Goal: Task Accomplishment & Management: Manage account settings

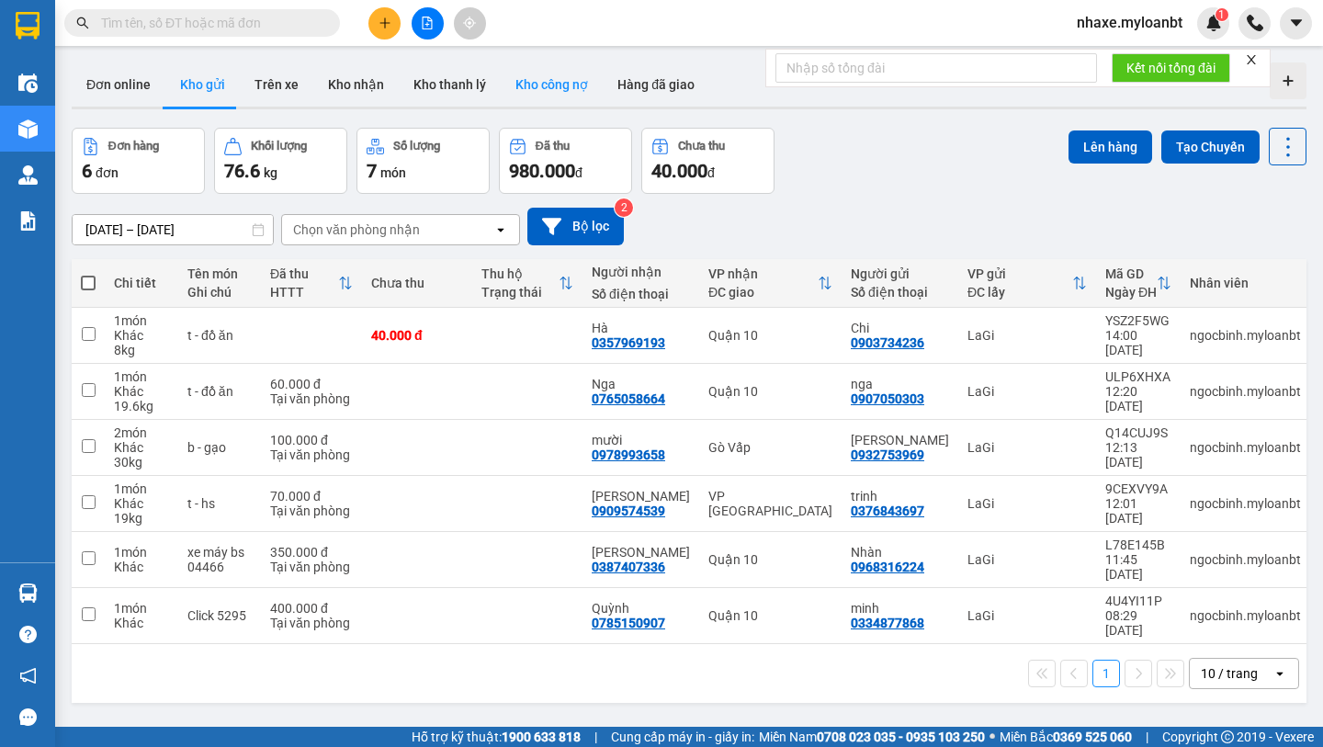
click at [521, 96] on button "Kho công nợ" at bounding box center [552, 84] width 102 height 44
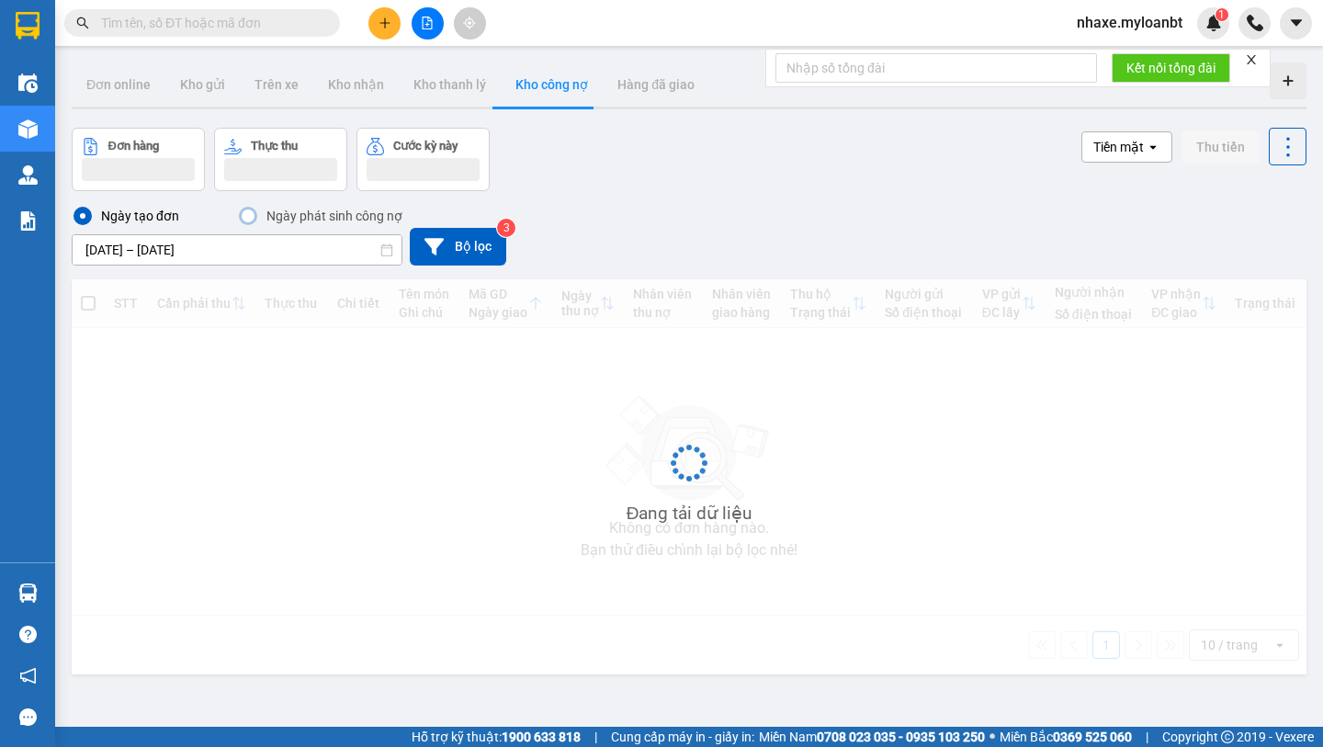
click at [197, 241] on input "[DATE] – [DATE]" at bounding box center [237, 249] width 329 height 29
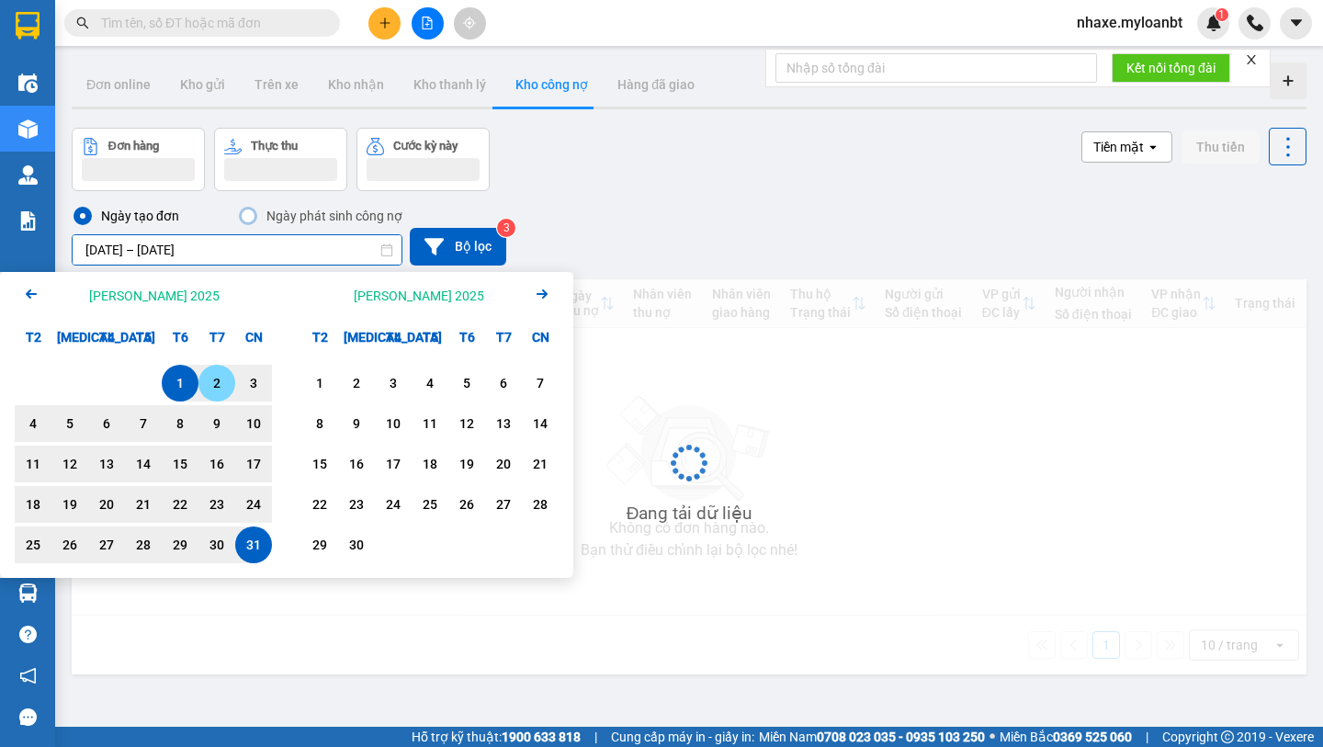
click at [189, 380] on div "1" at bounding box center [180, 383] width 26 height 22
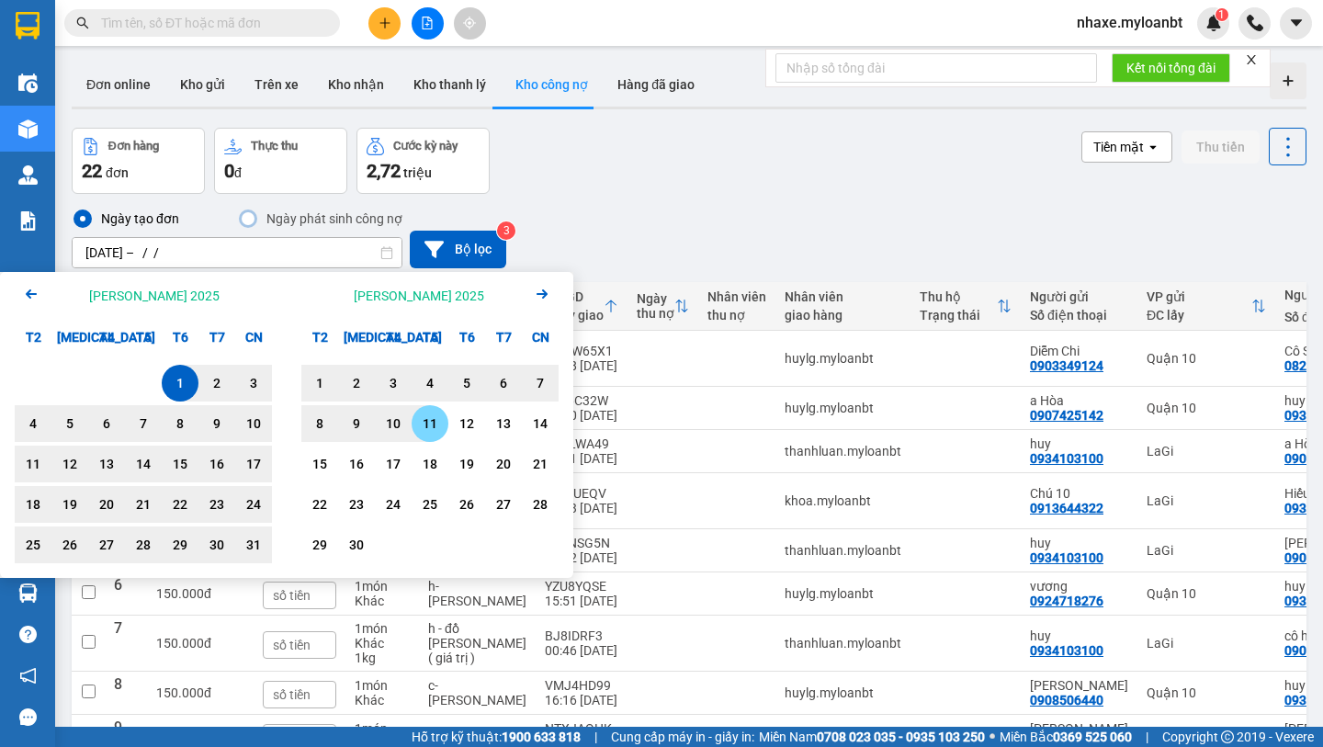
click at [424, 424] on div "11" at bounding box center [430, 424] width 26 height 22
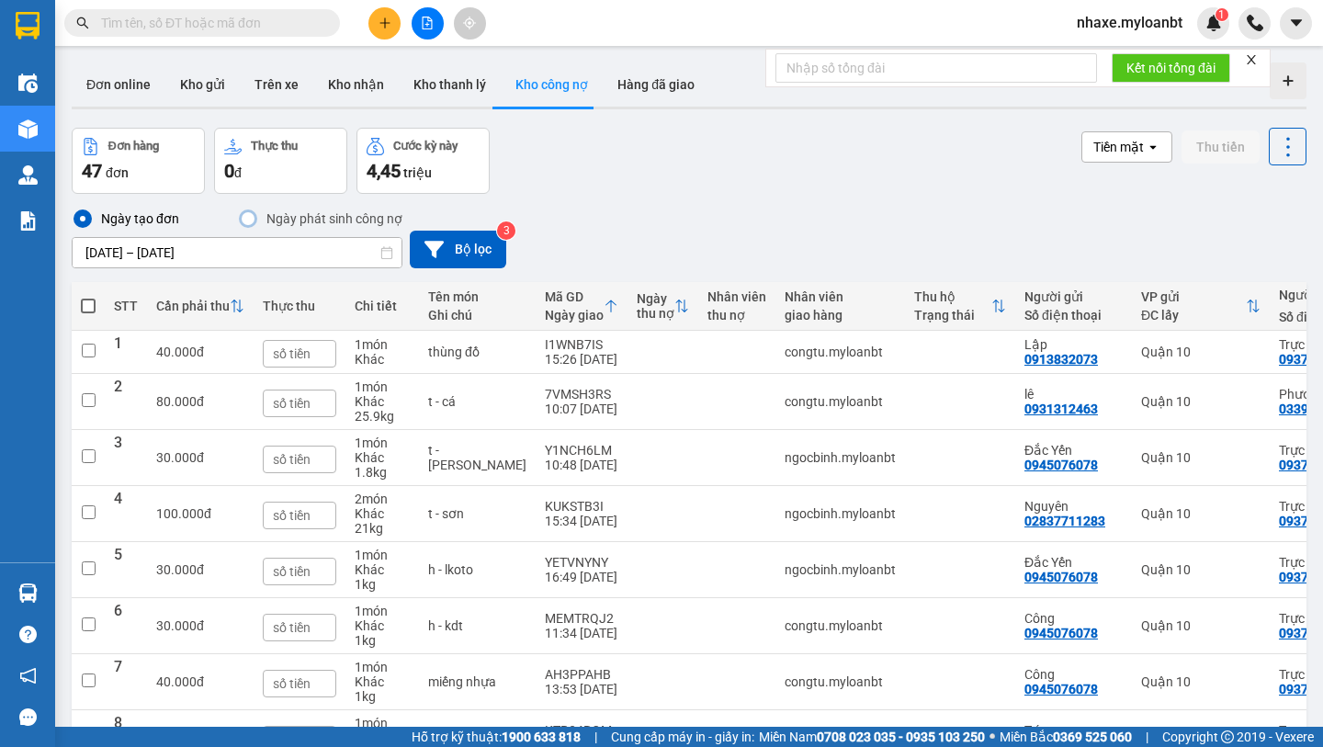
click at [288, 248] on input "[DATE] – [DATE]" at bounding box center [237, 252] width 329 height 29
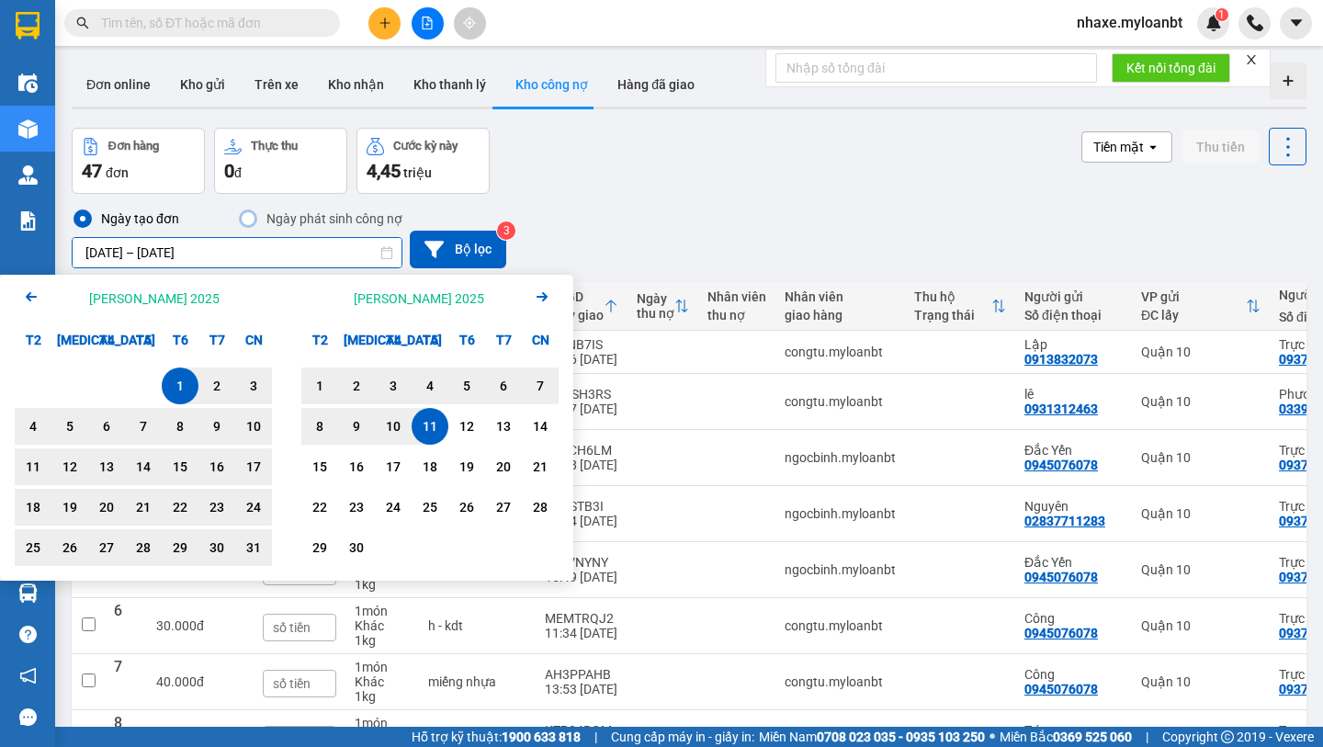
click at [168, 378] on div "1" at bounding box center [180, 386] width 26 height 22
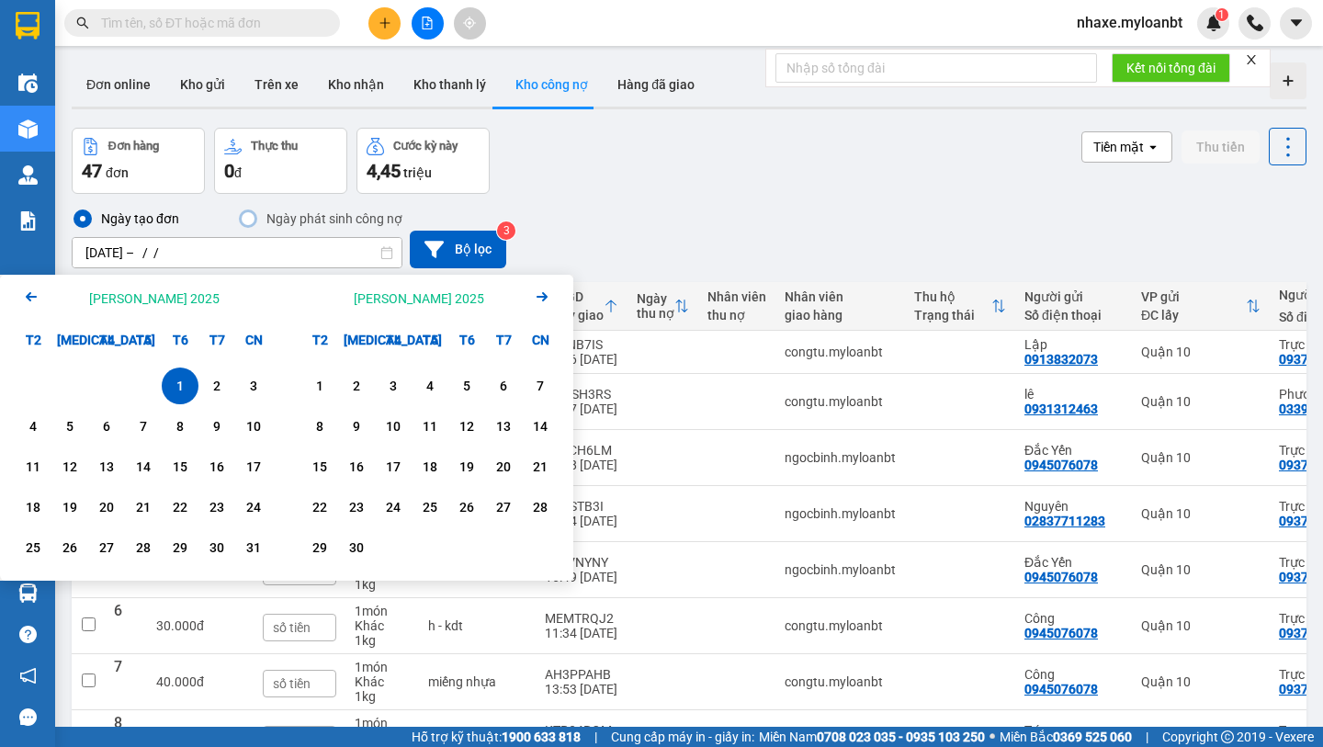
click at [176, 378] on div "1" at bounding box center [180, 386] width 26 height 22
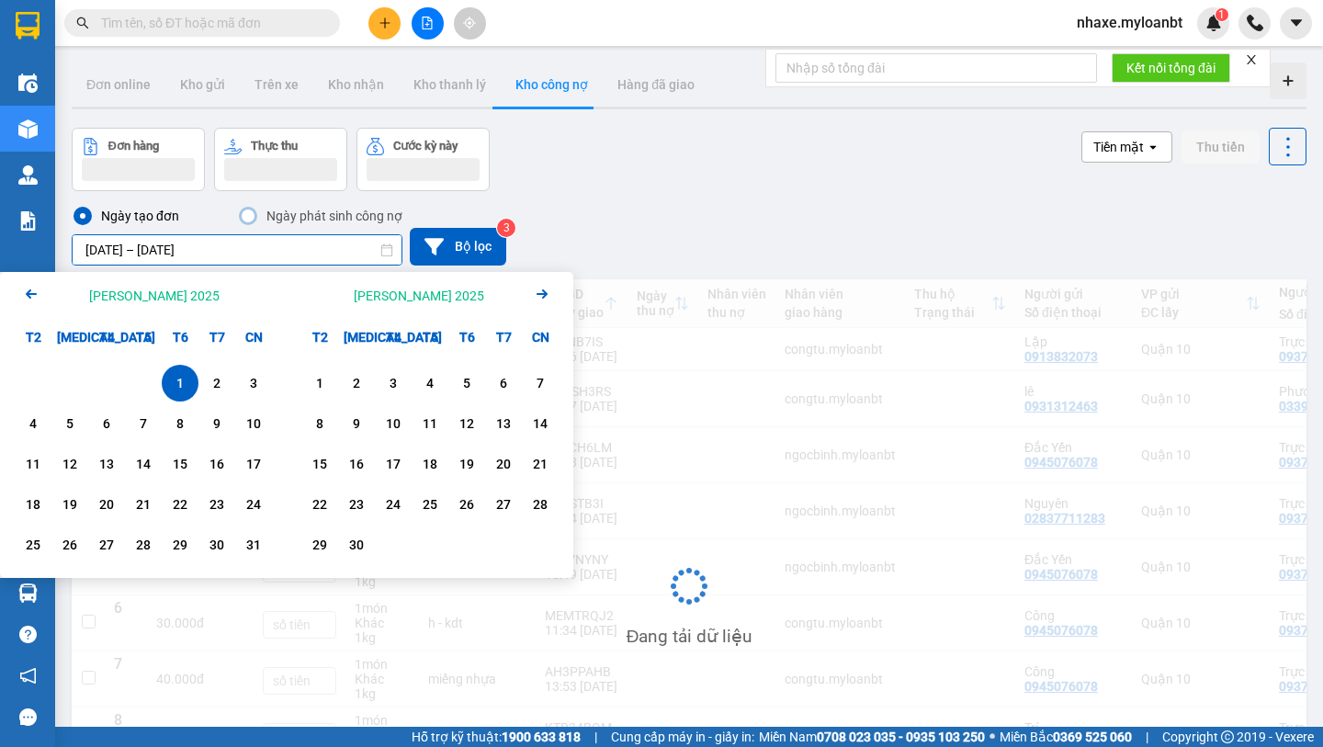
click at [206, 263] on input "[DATE] – [DATE]" at bounding box center [237, 249] width 329 height 29
click at [178, 383] on div "1" at bounding box center [180, 383] width 26 height 22
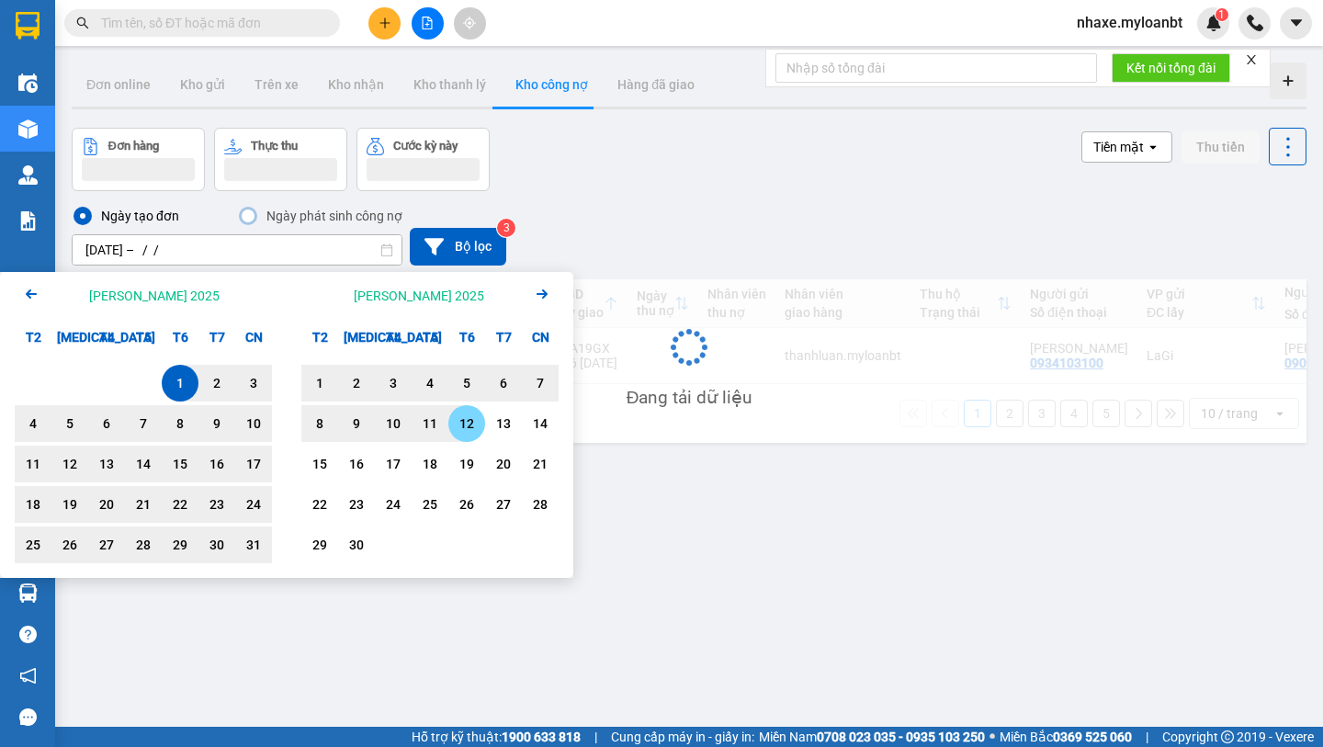
click at [467, 424] on div "12" at bounding box center [467, 424] width 26 height 22
type input "[DATE] – [DATE]"
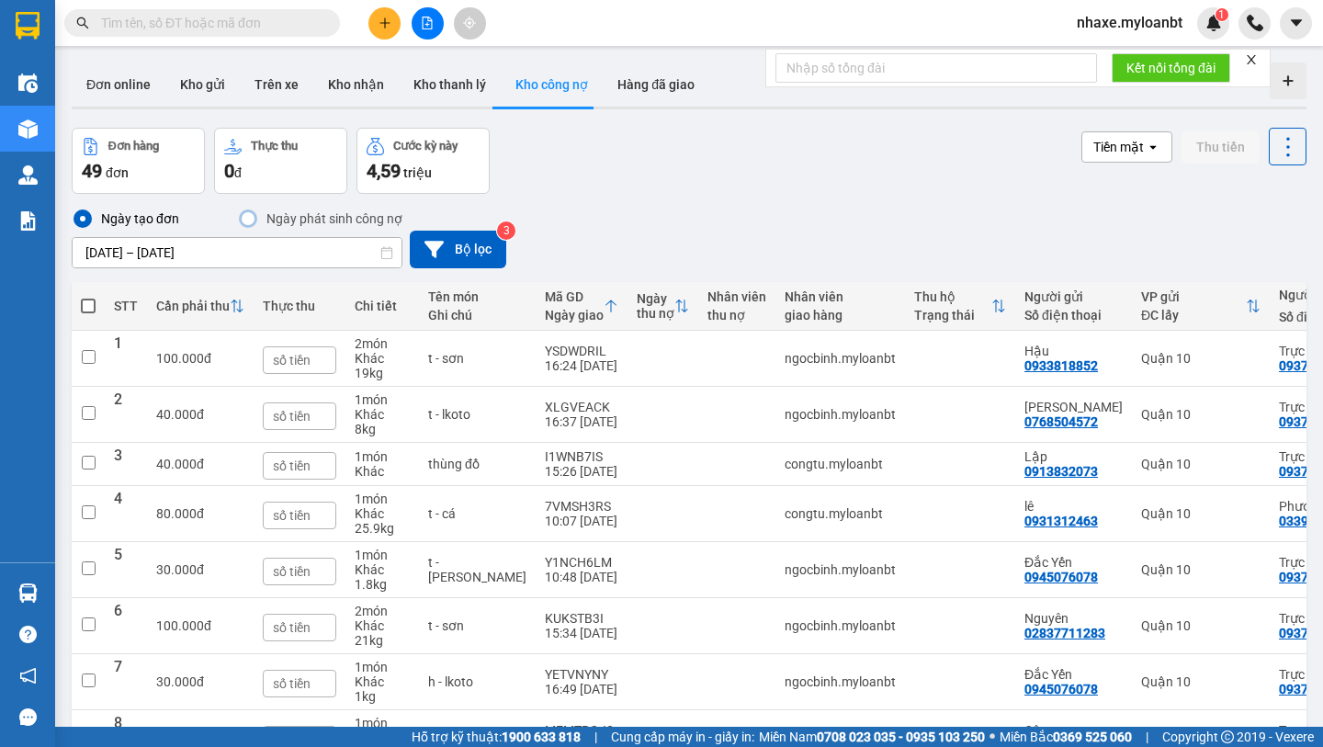
click at [468, 229] on div "Ngày tạo đơn Ngày phát [PERSON_NAME] nợ [DATE] – [DATE] Press the down arrow ke…" at bounding box center [689, 238] width 1235 height 61
click at [468, 243] on button "Bộ lọc" at bounding box center [458, 250] width 96 height 38
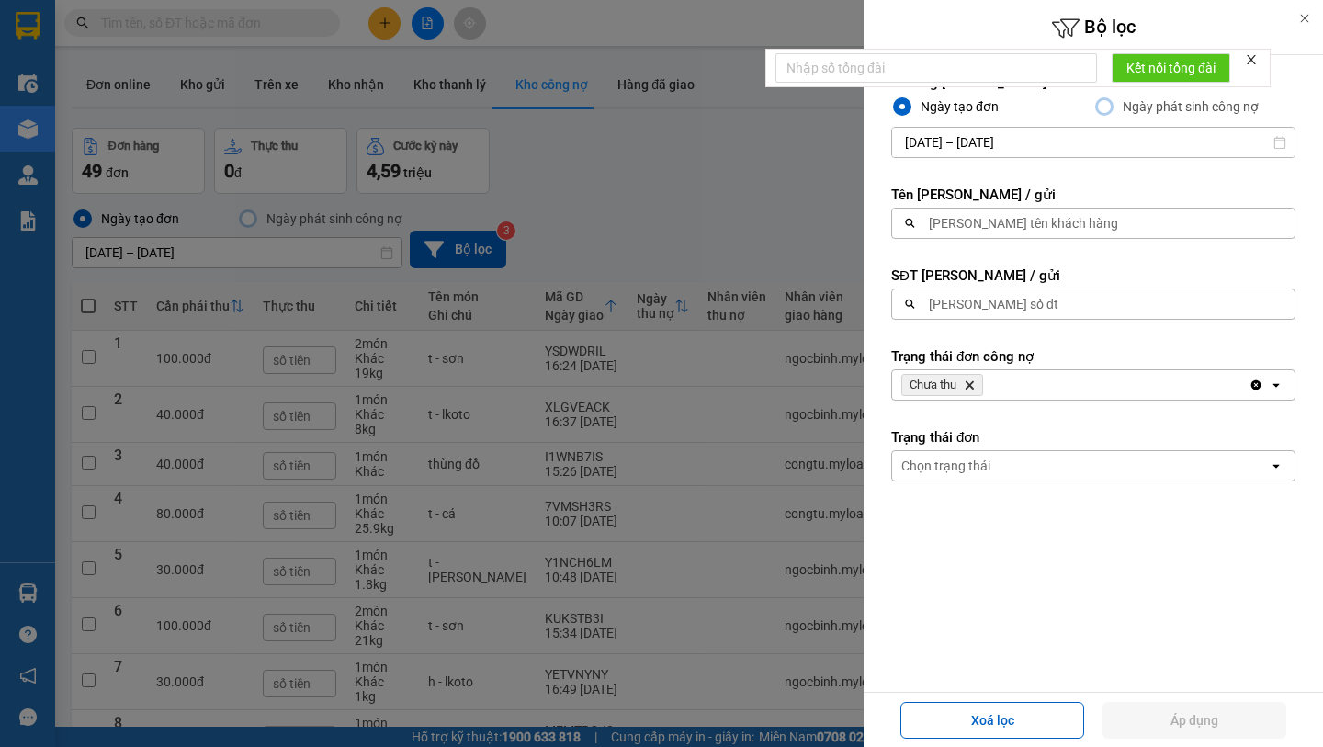
click at [1024, 311] on div "[PERSON_NAME] số đt" at bounding box center [1087, 303] width 391 height 29
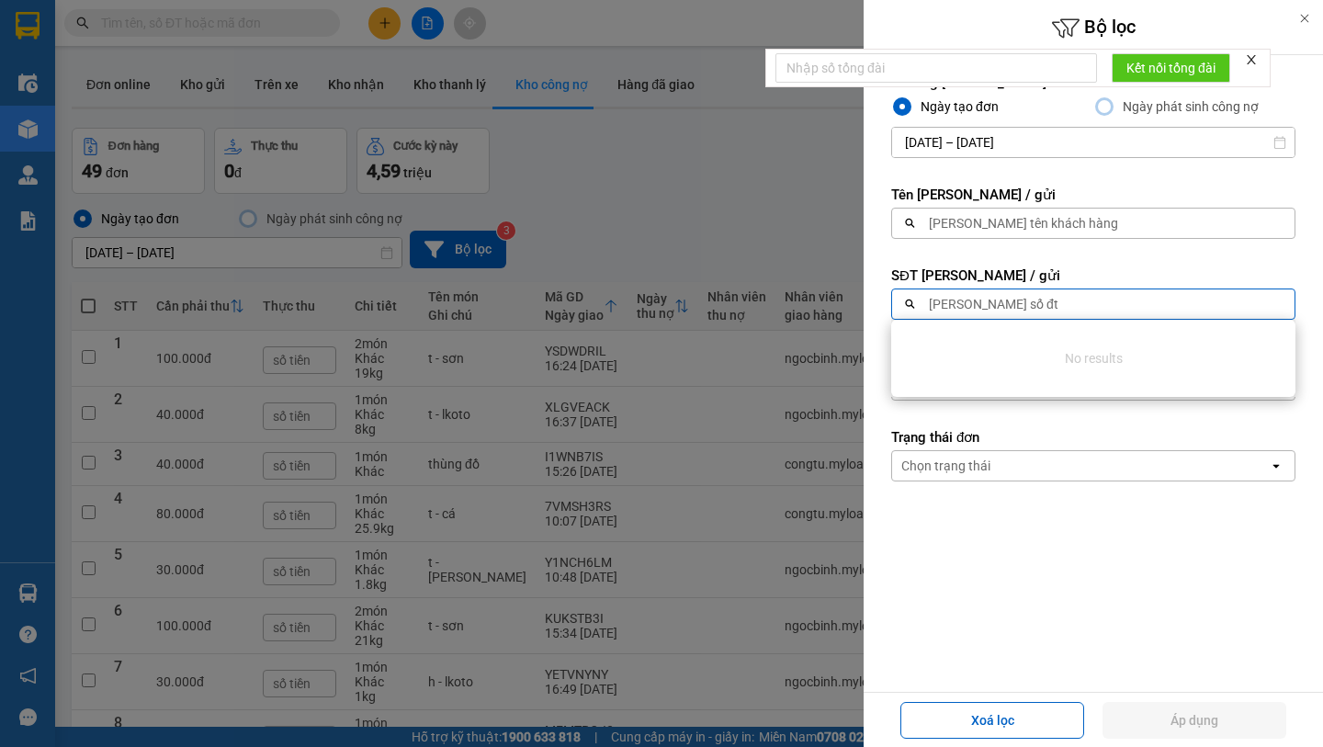
click at [760, 397] on div at bounding box center [661, 373] width 1323 height 747
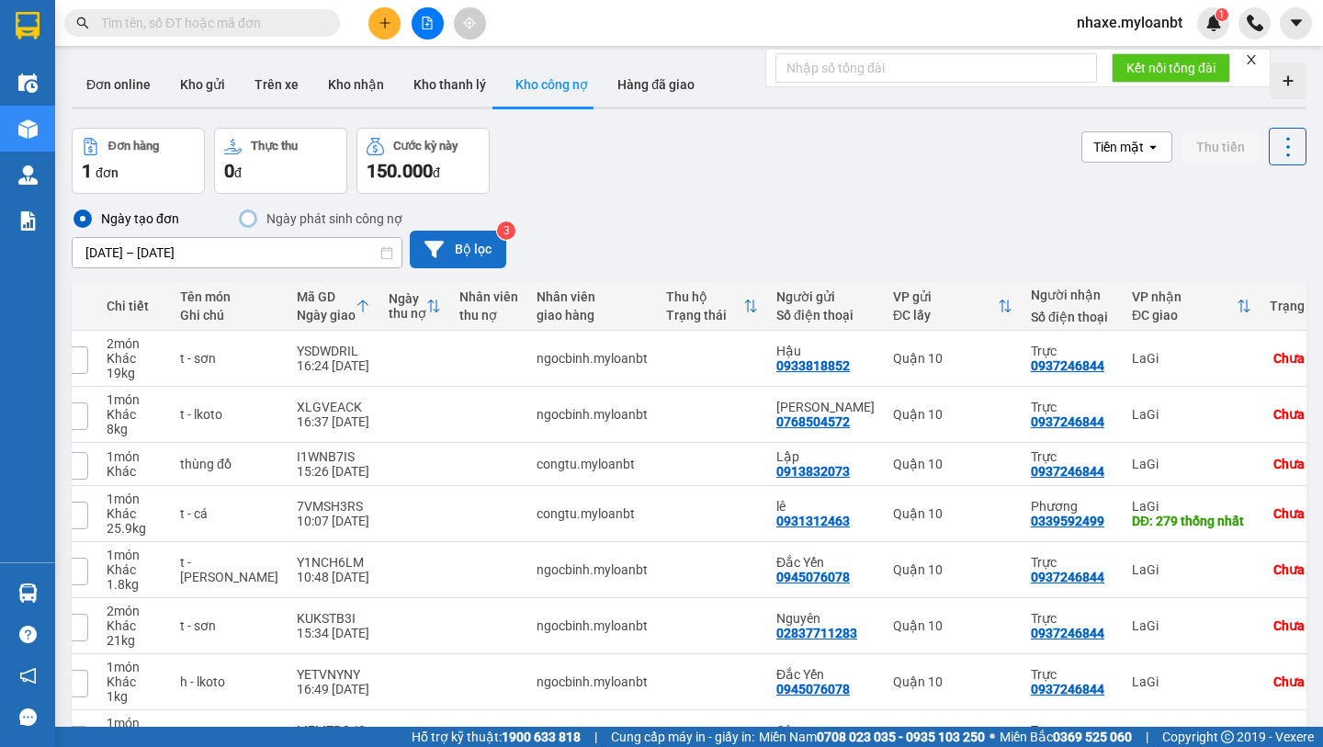
click at [480, 248] on button "Bộ lọc" at bounding box center [458, 250] width 96 height 38
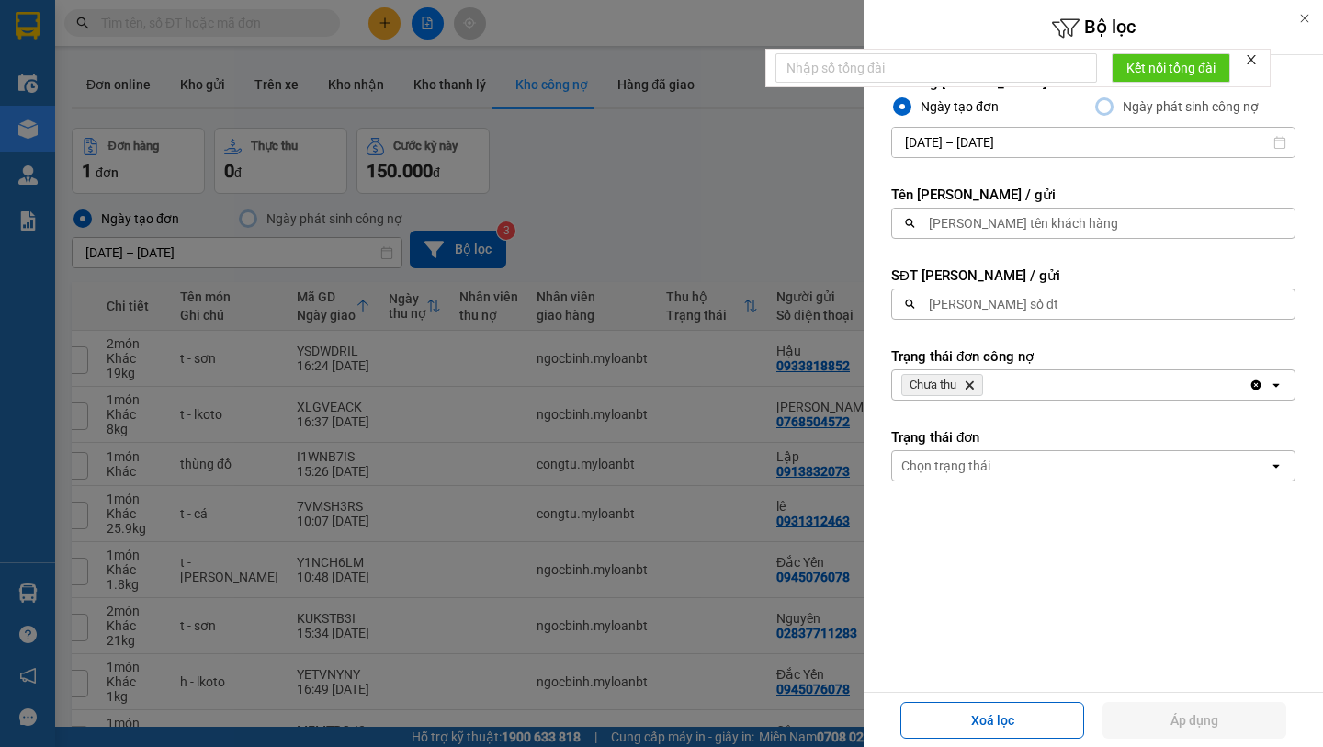
click at [1082, 304] on div "[PERSON_NAME] số đt" at bounding box center [1087, 303] width 391 height 29
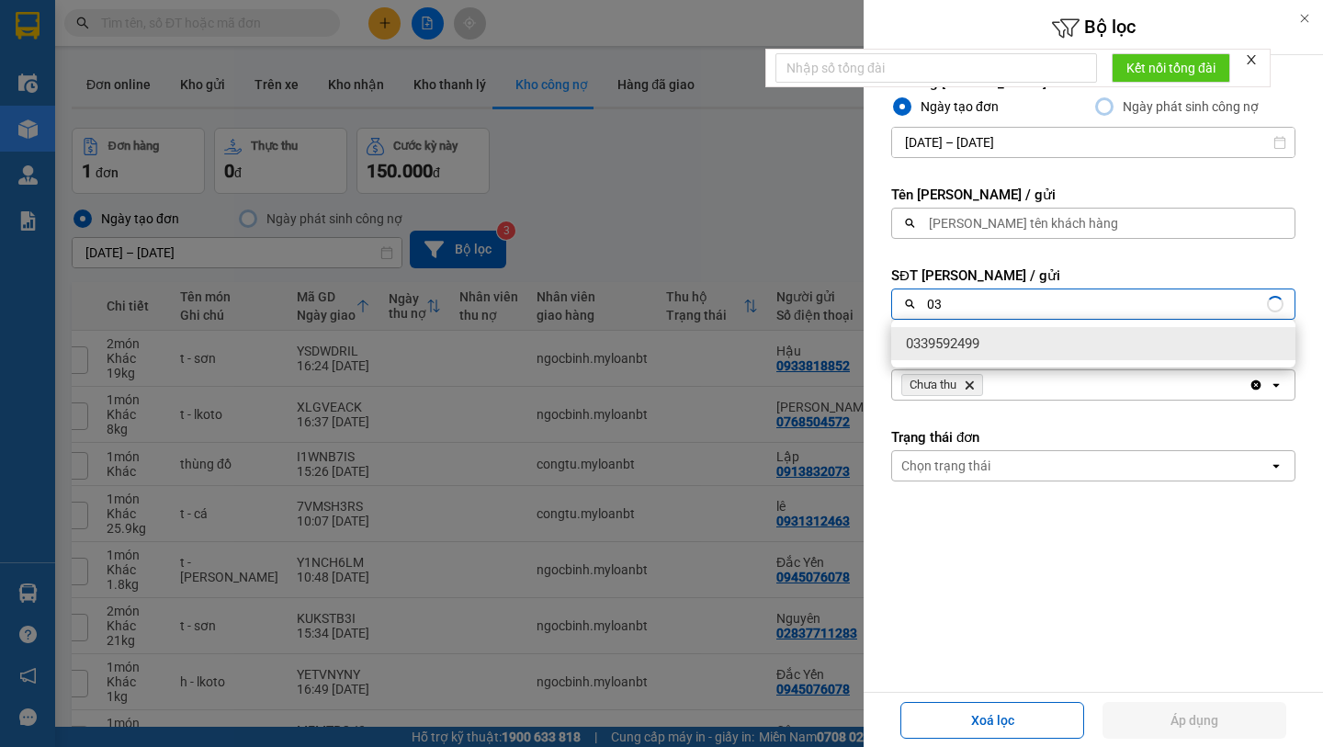
type input "0"
type input "0934103100"
click at [1036, 341] on div "0934103100" at bounding box center [1093, 343] width 404 height 33
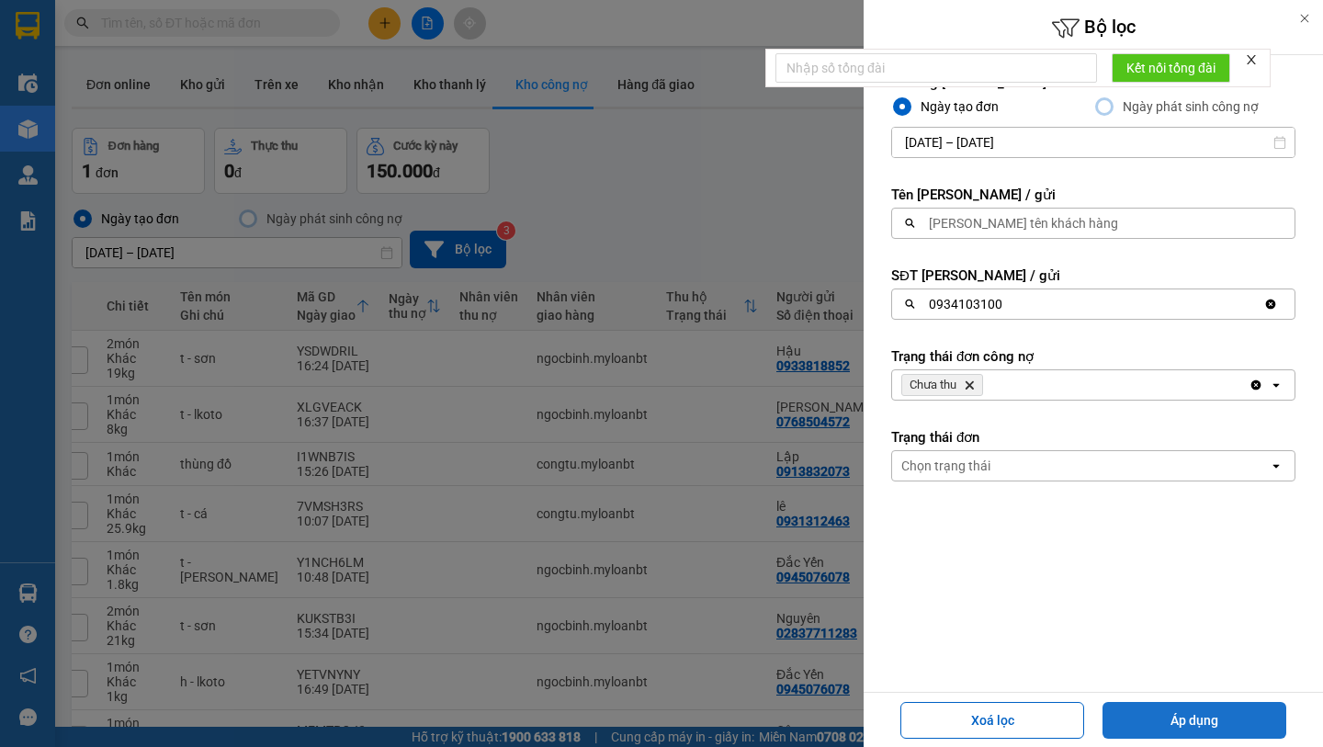
click at [1153, 721] on button "Áp dụng" at bounding box center [1194, 720] width 184 height 37
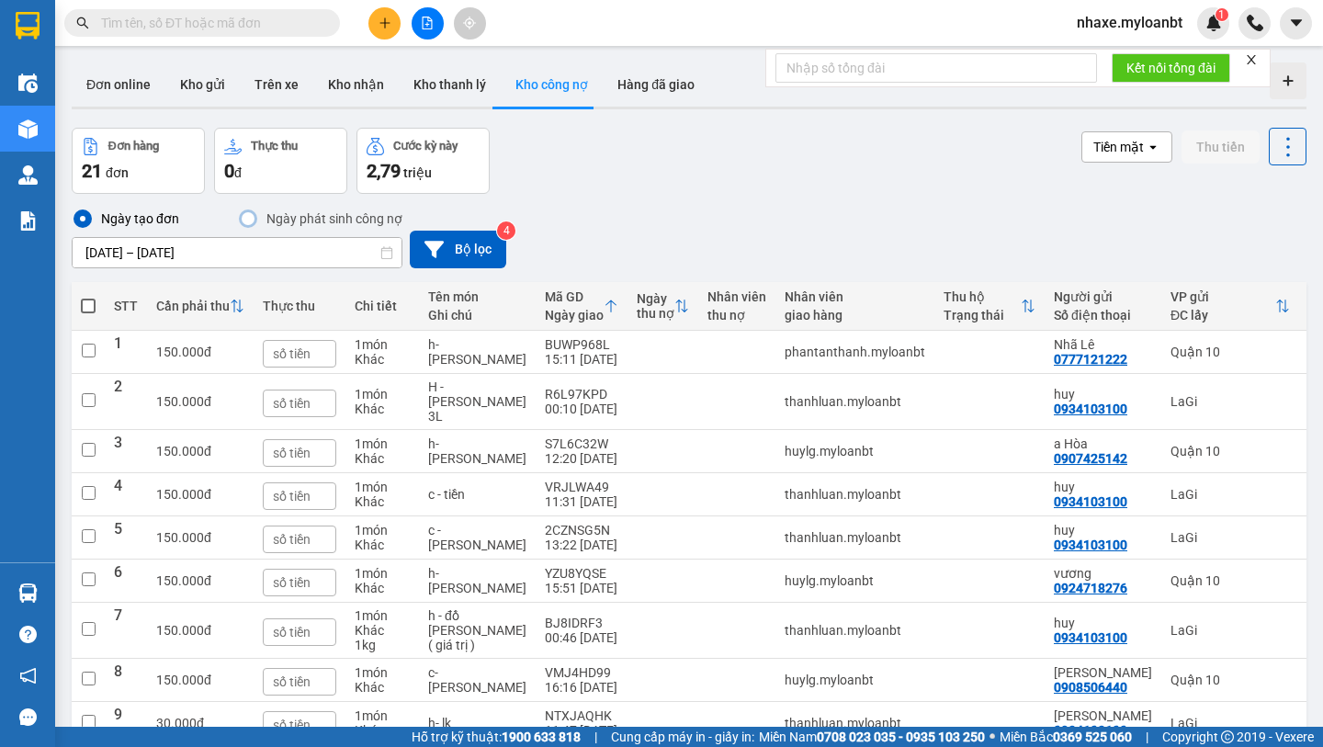
click at [84, 308] on span at bounding box center [88, 306] width 15 height 15
click at [88, 297] on input "checkbox" at bounding box center [88, 297] width 0 height 0
checkbox input "true"
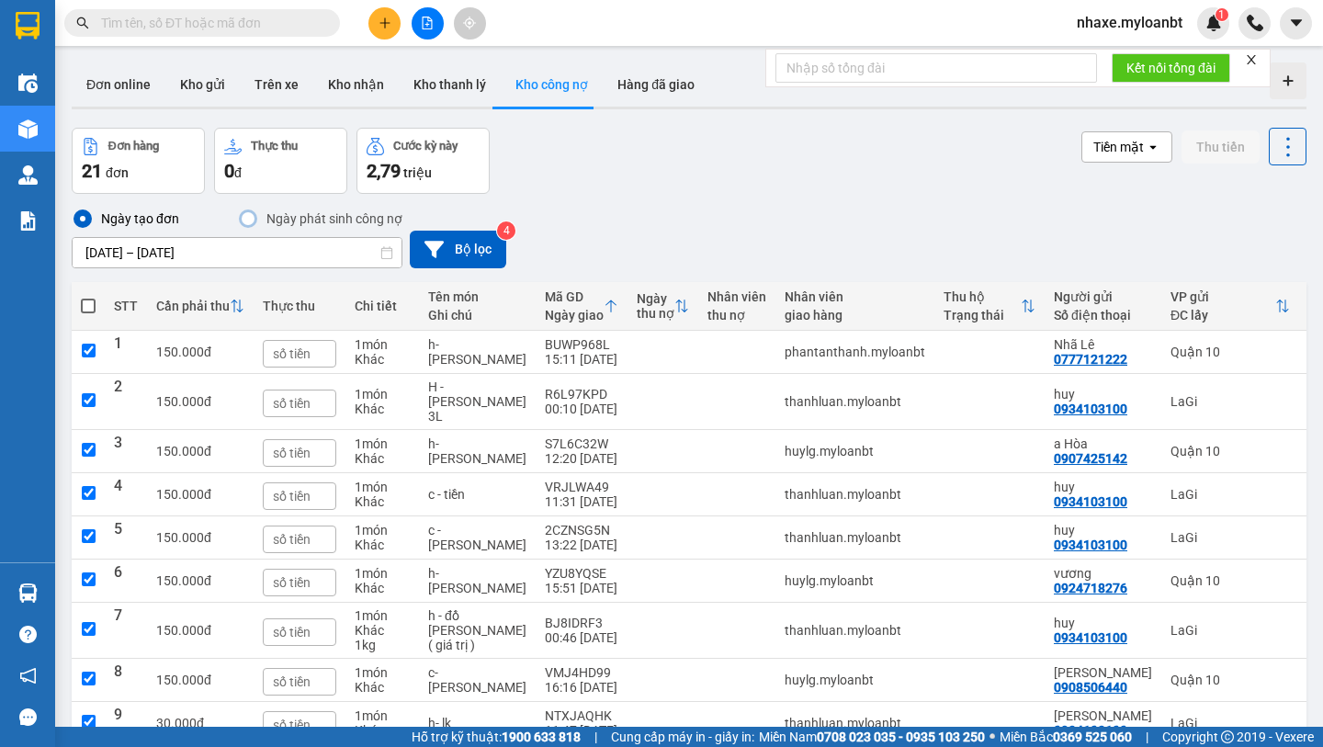
checkbox input "true"
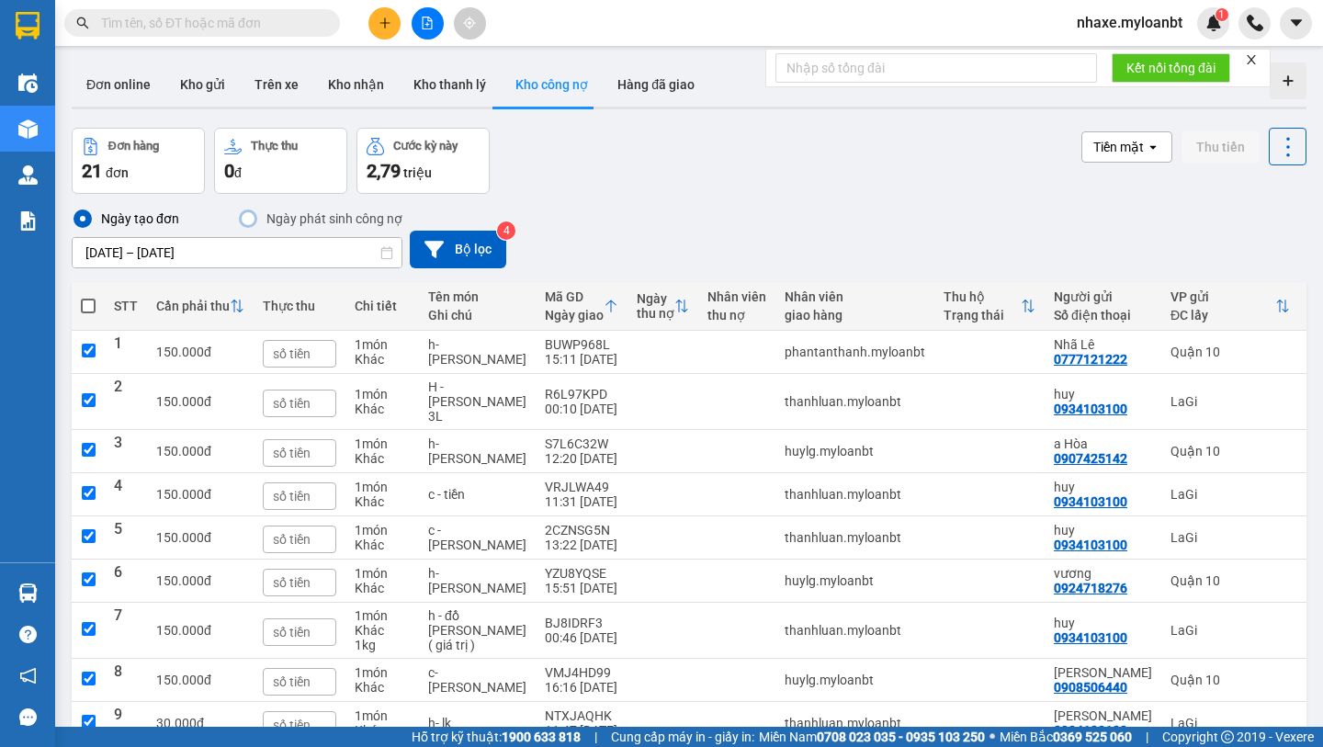
checkbox input "true"
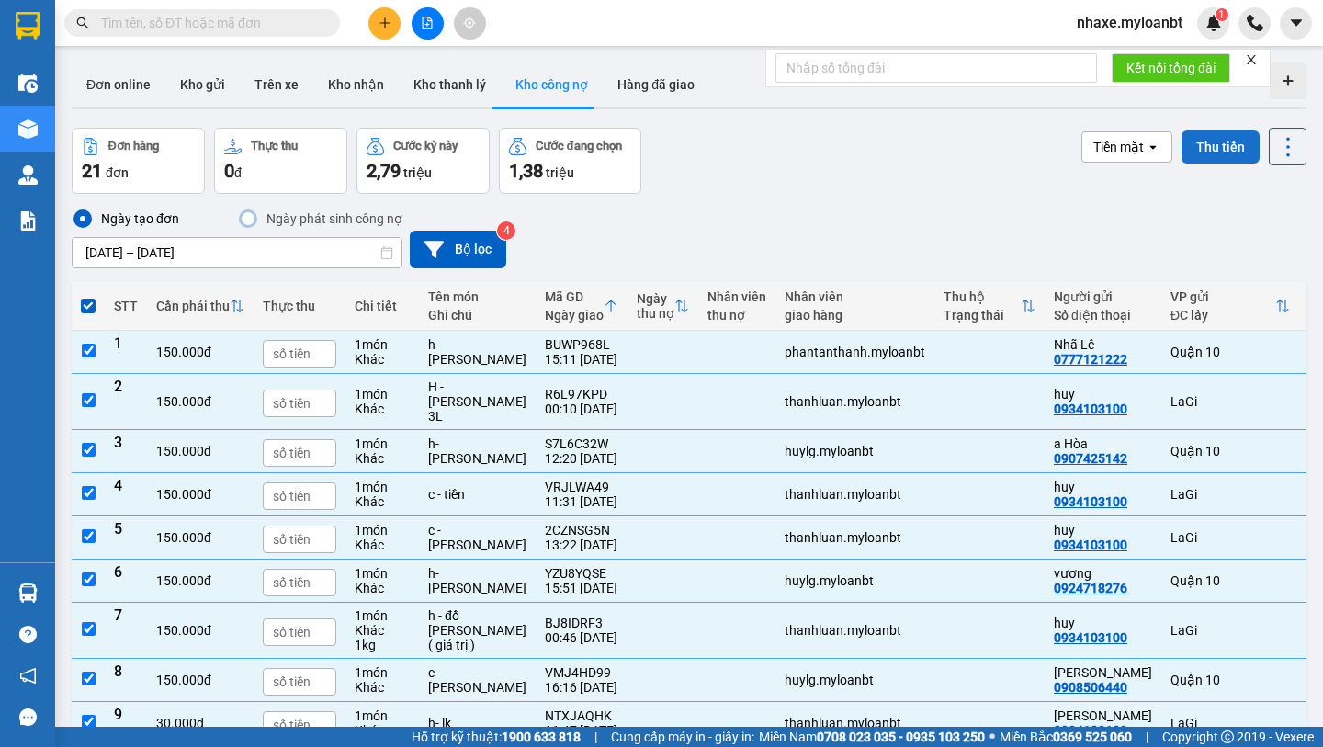
click at [1209, 147] on button "Thu tiền" at bounding box center [1220, 146] width 78 height 33
checkbox input "false"
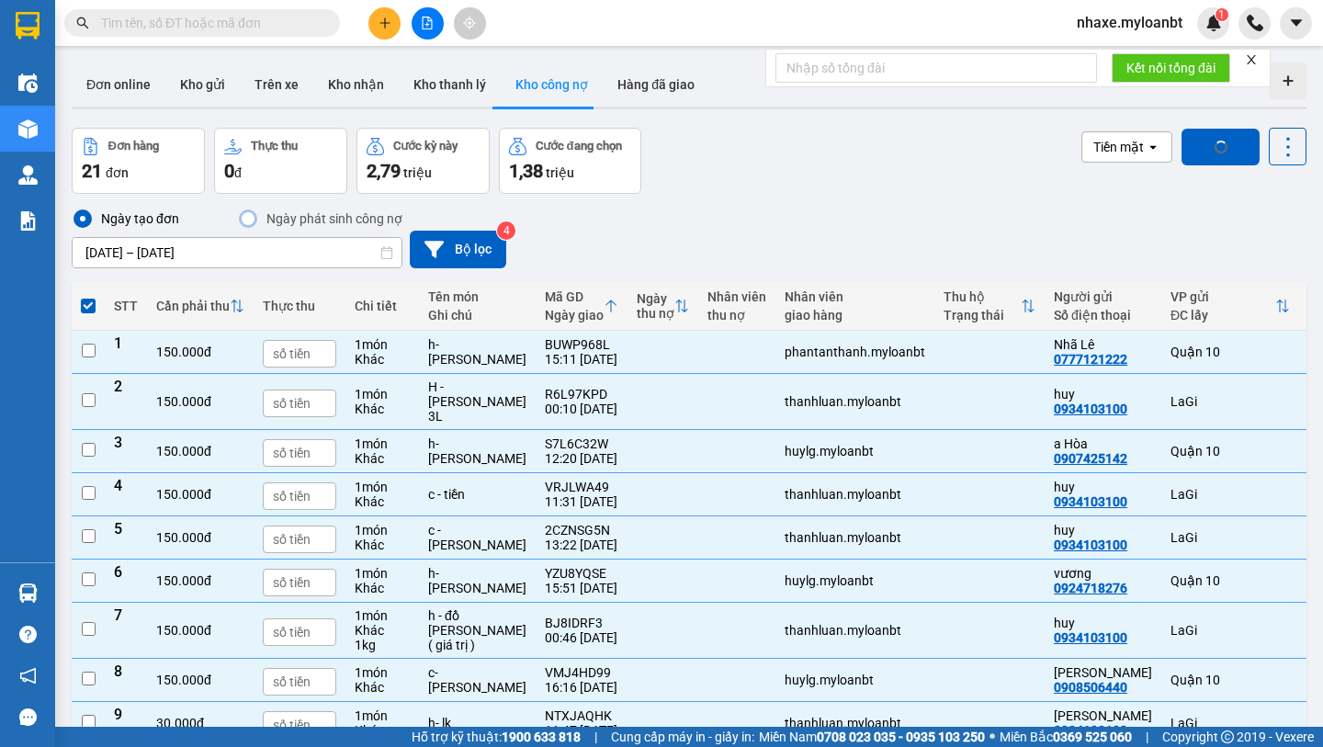
checkbox input "false"
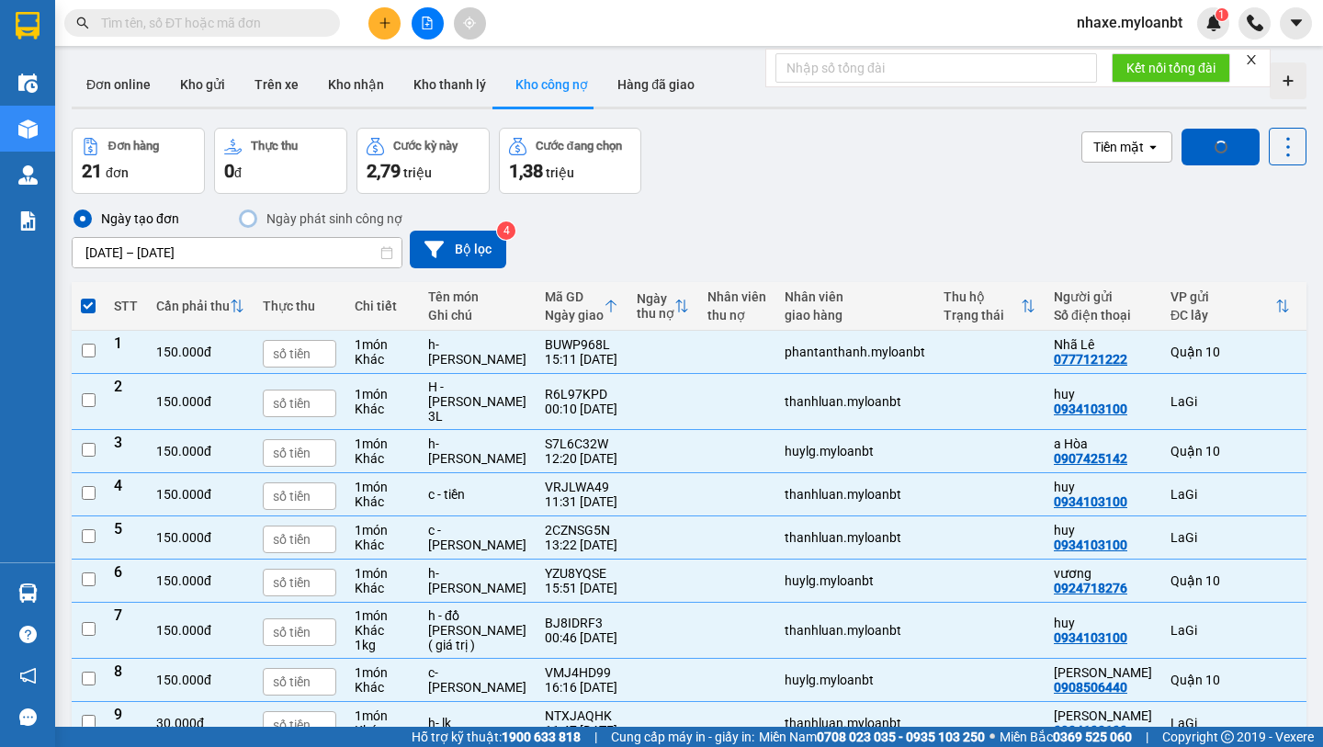
checkbox input "false"
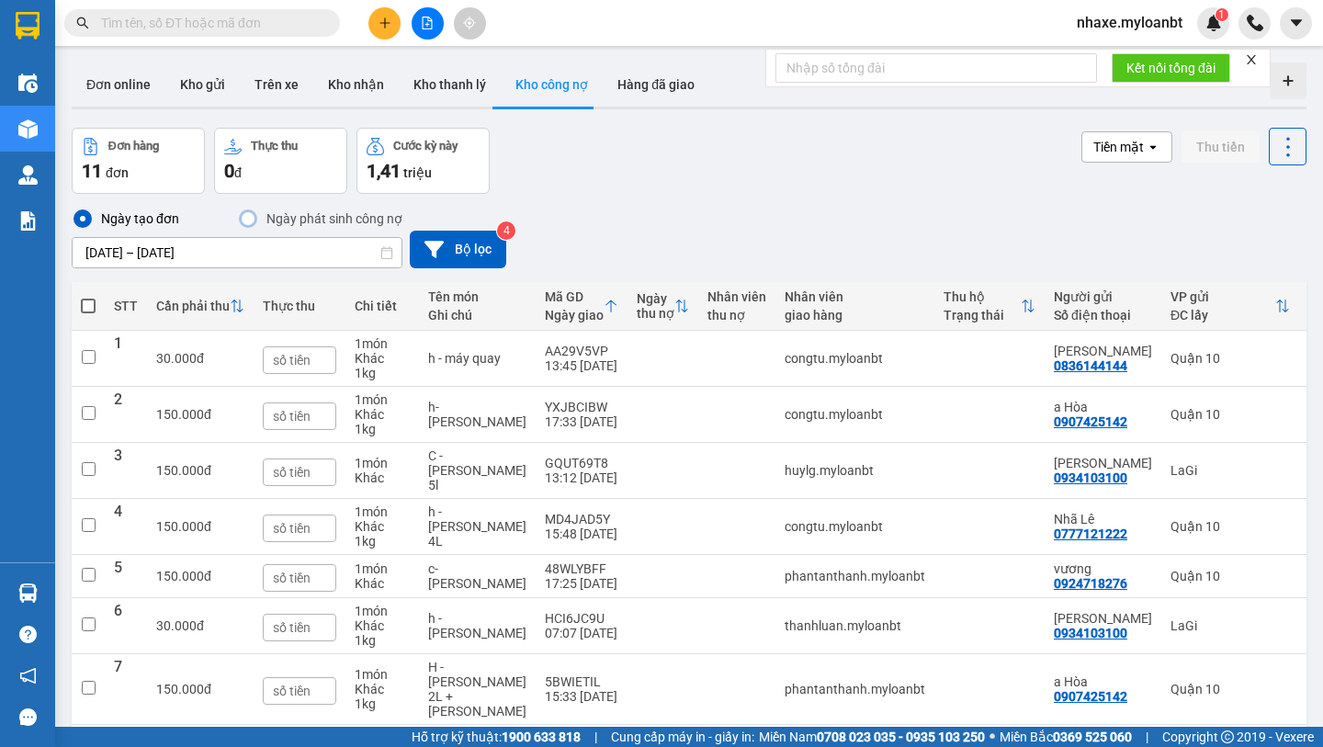
click at [95, 301] on span at bounding box center [88, 306] width 15 height 15
click at [88, 297] on input "checkbox" at bounding box center [88, 297] width 0 height 0
checkbox input "true"
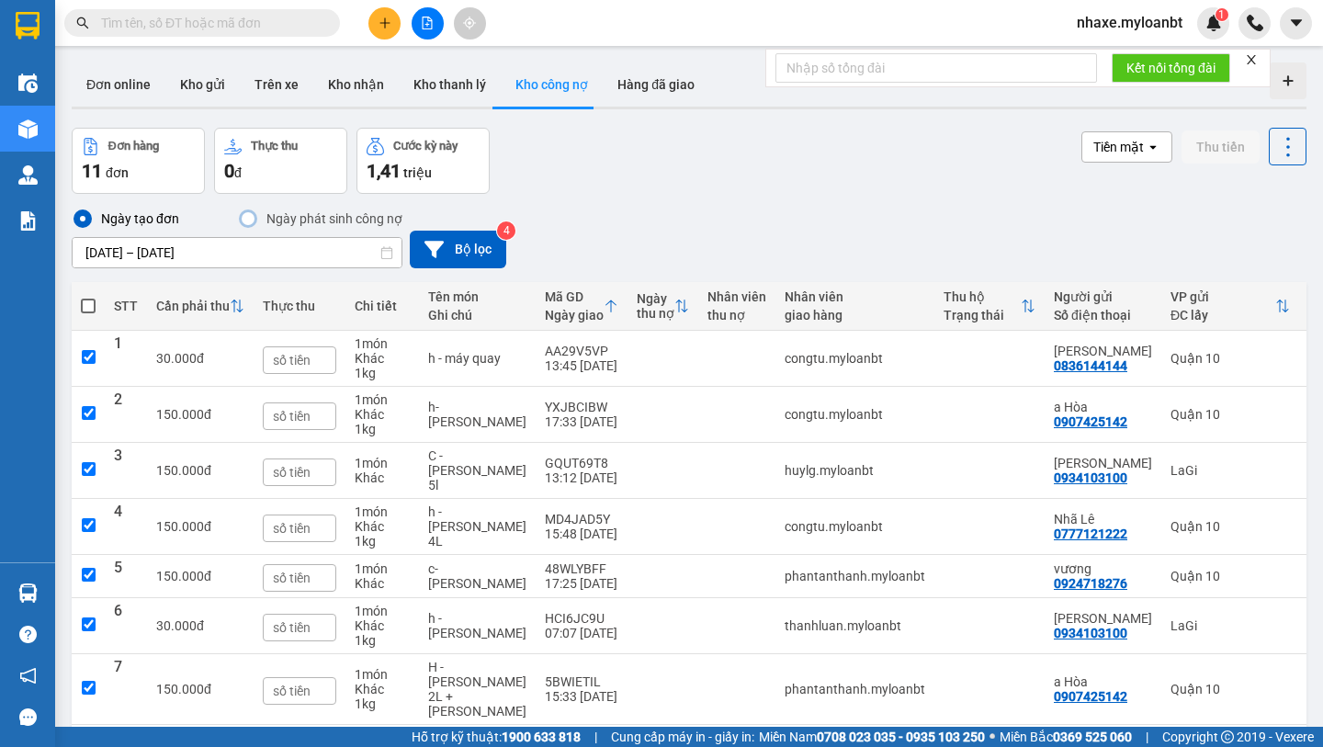
checkbox input "true"
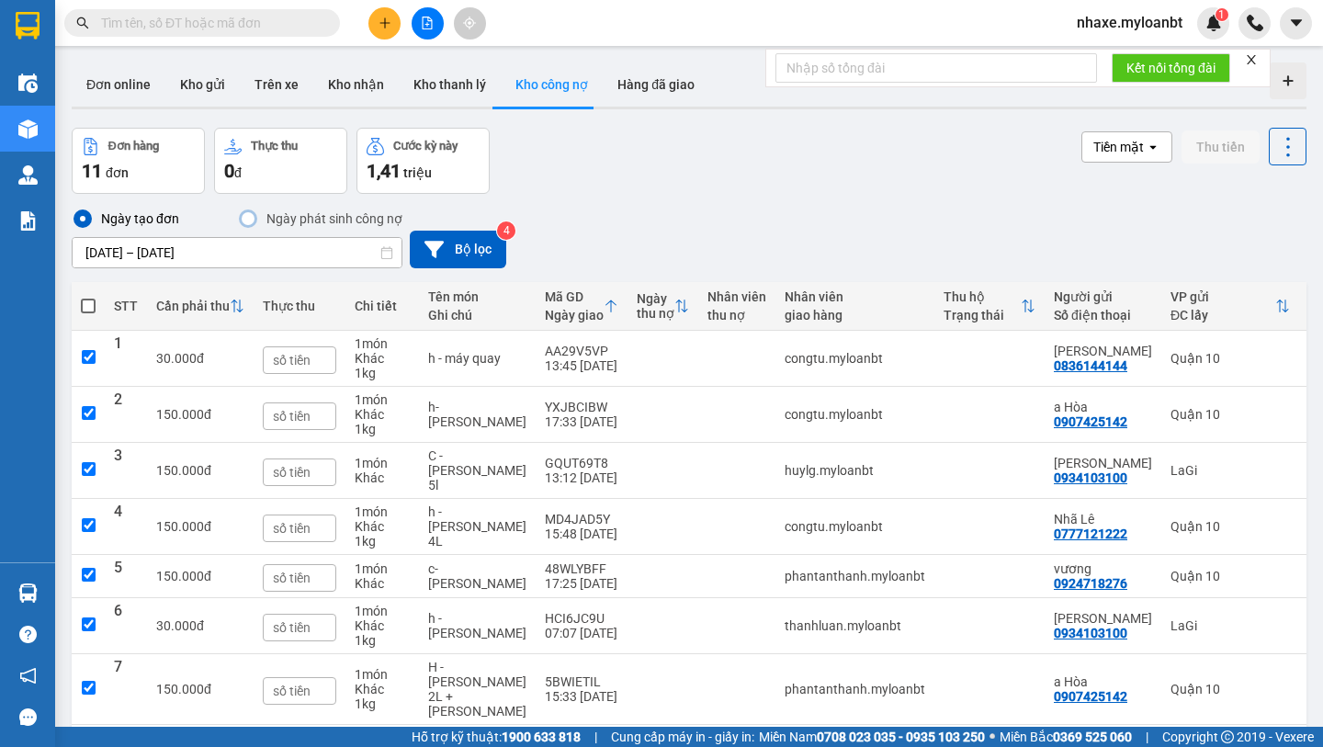
checkbox input "true"
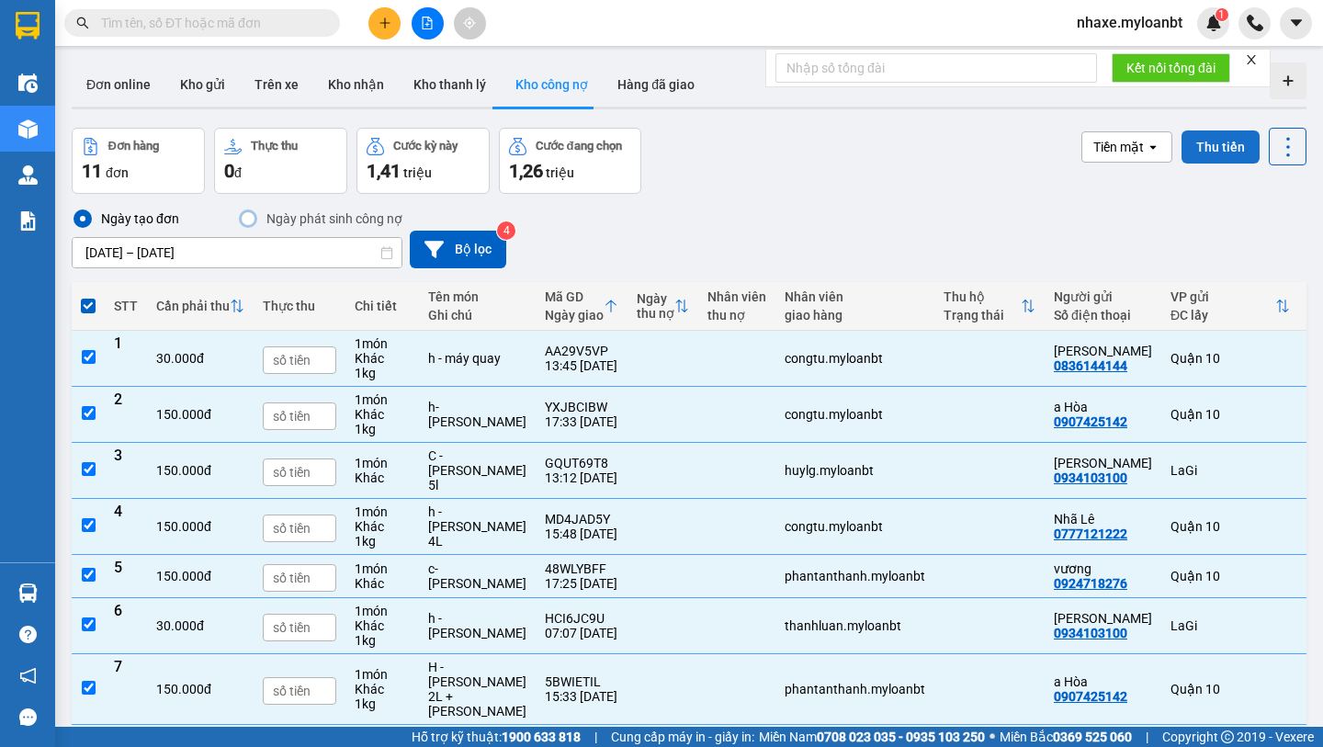
click at [1225, 144] on button "Thu tiền" at bounding box center [1220, 146] width 78 height 33
checkbox input "false"
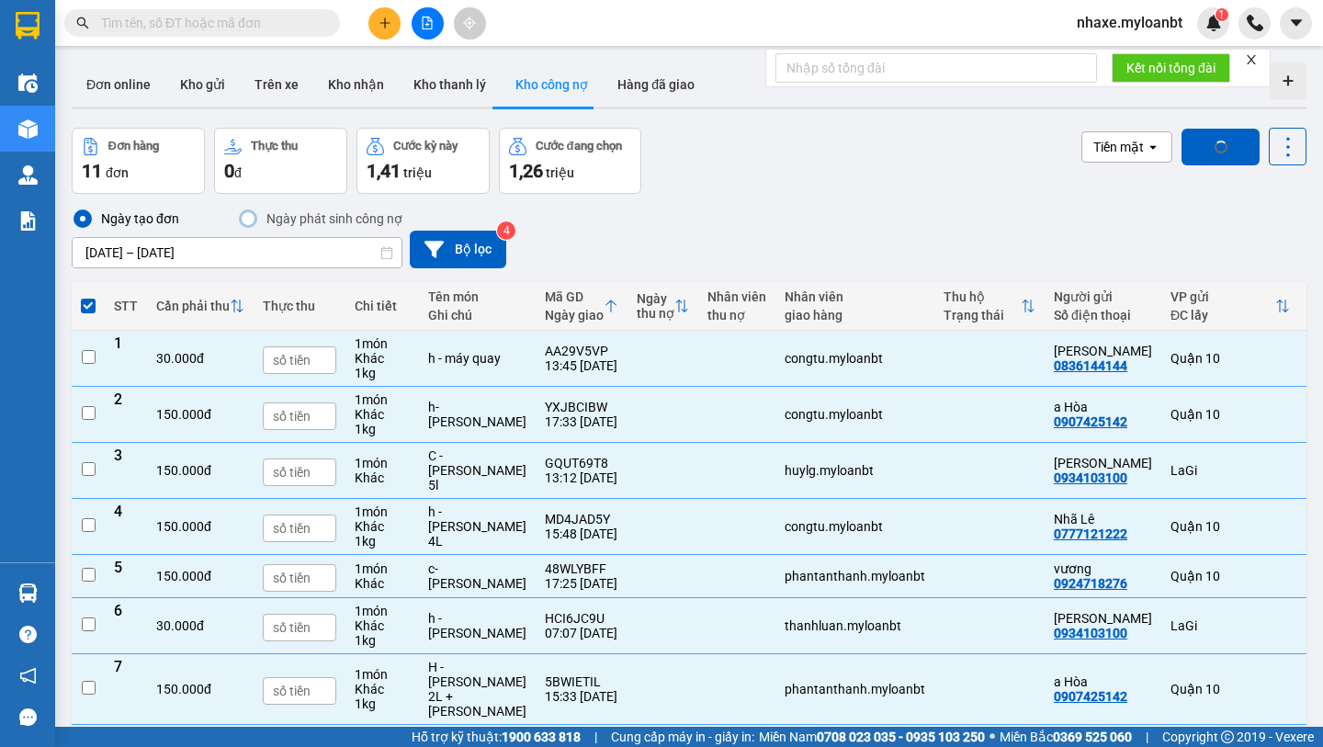
checkbox input "false"
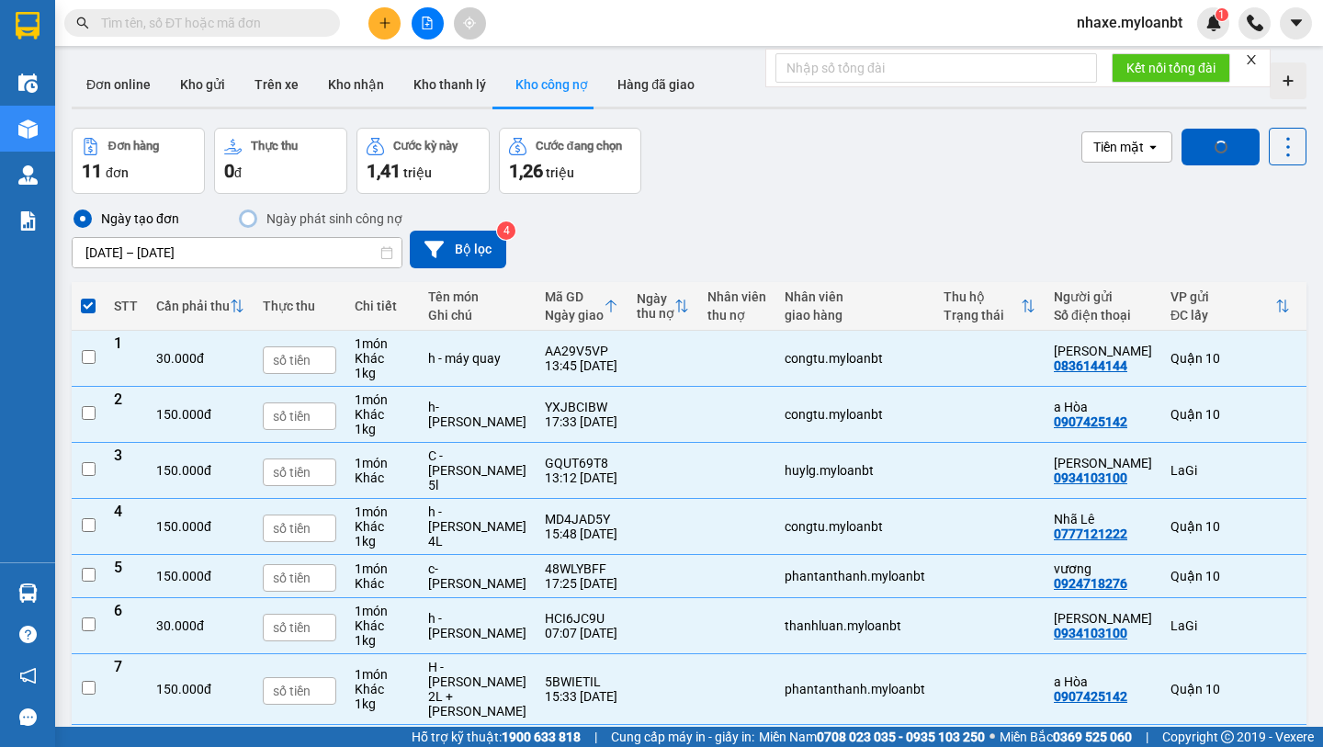
checkbox input "false"
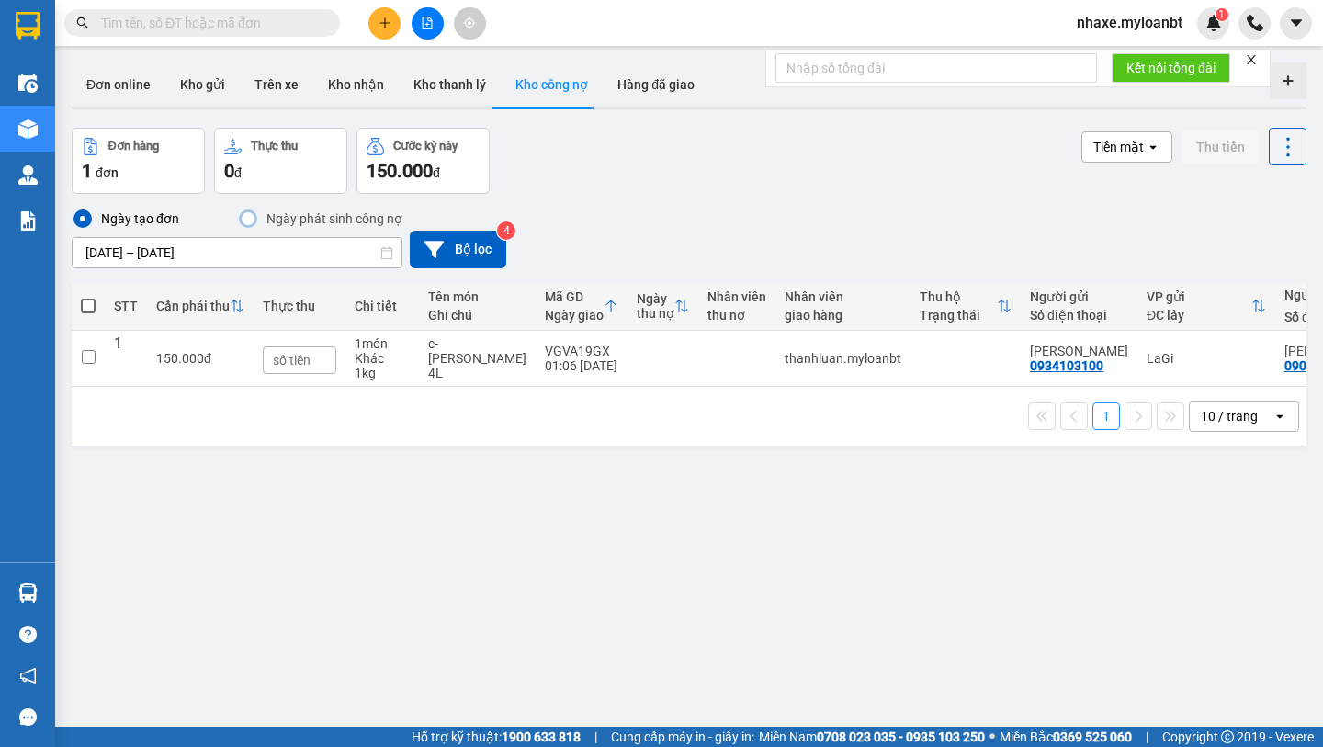
click at [92, 309] on span at bounding box center [88, 306] width 15 height 15
click at [88, 297] on input "checkbox" at bounding box center [88, 297] width 0 height 0
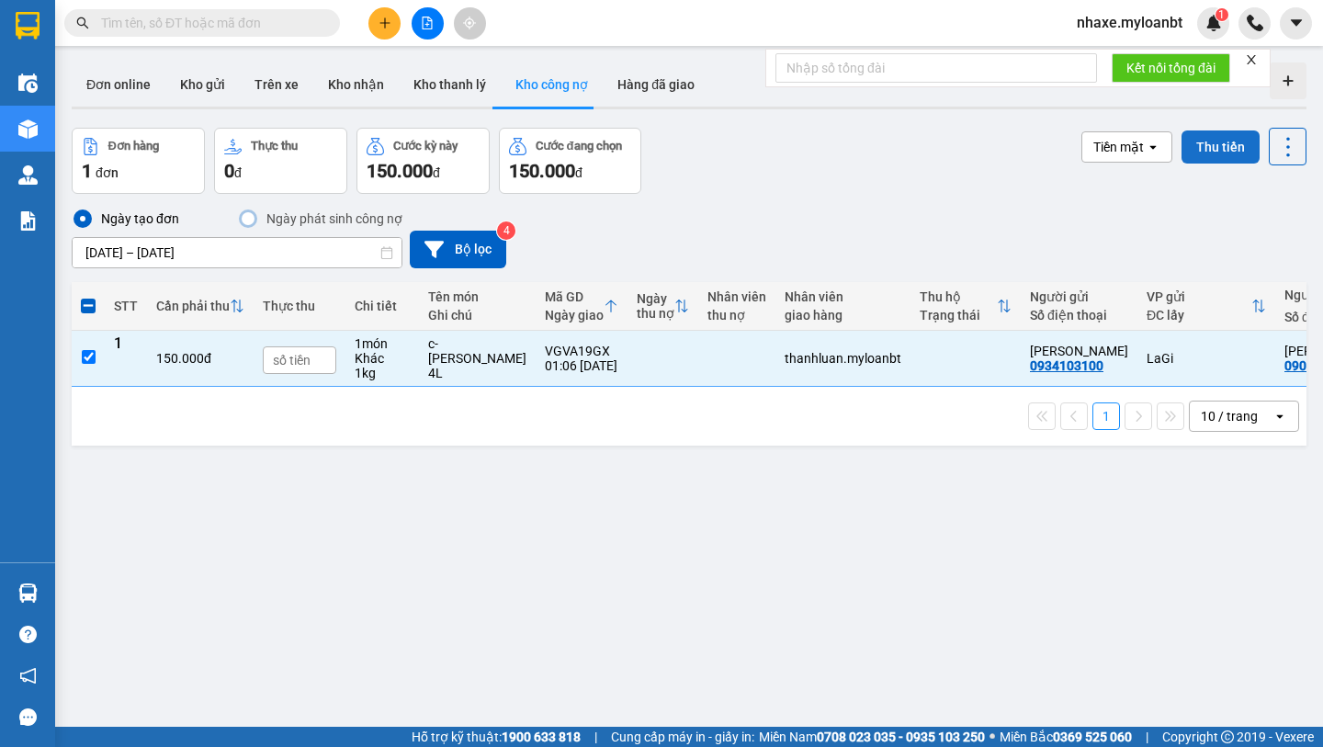
click at [1194, 148] on button "Thu tiền" at bounding box center [1220, 146] width 78 height 33
checkbox input "false"
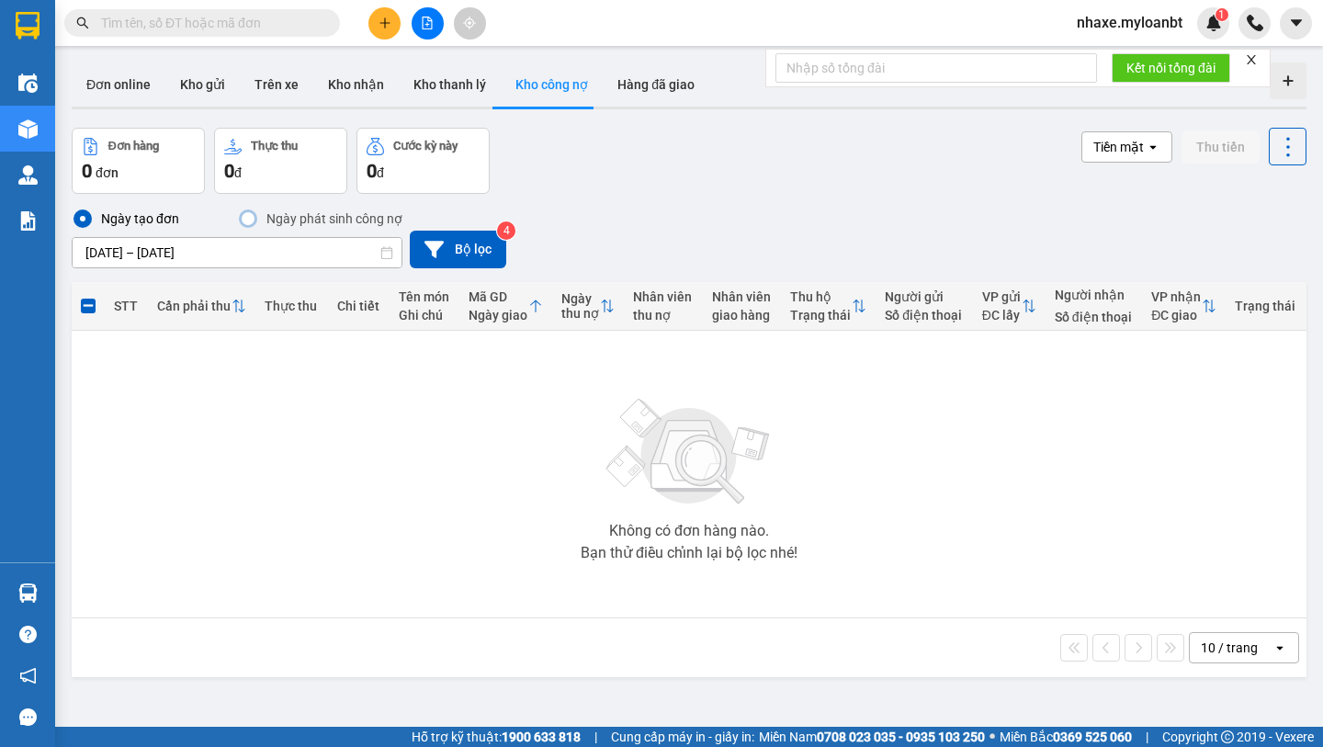
click at [144, 253] on input "[DATE] – [DATE]" at bounding box center [237, 252] width 329 height 29
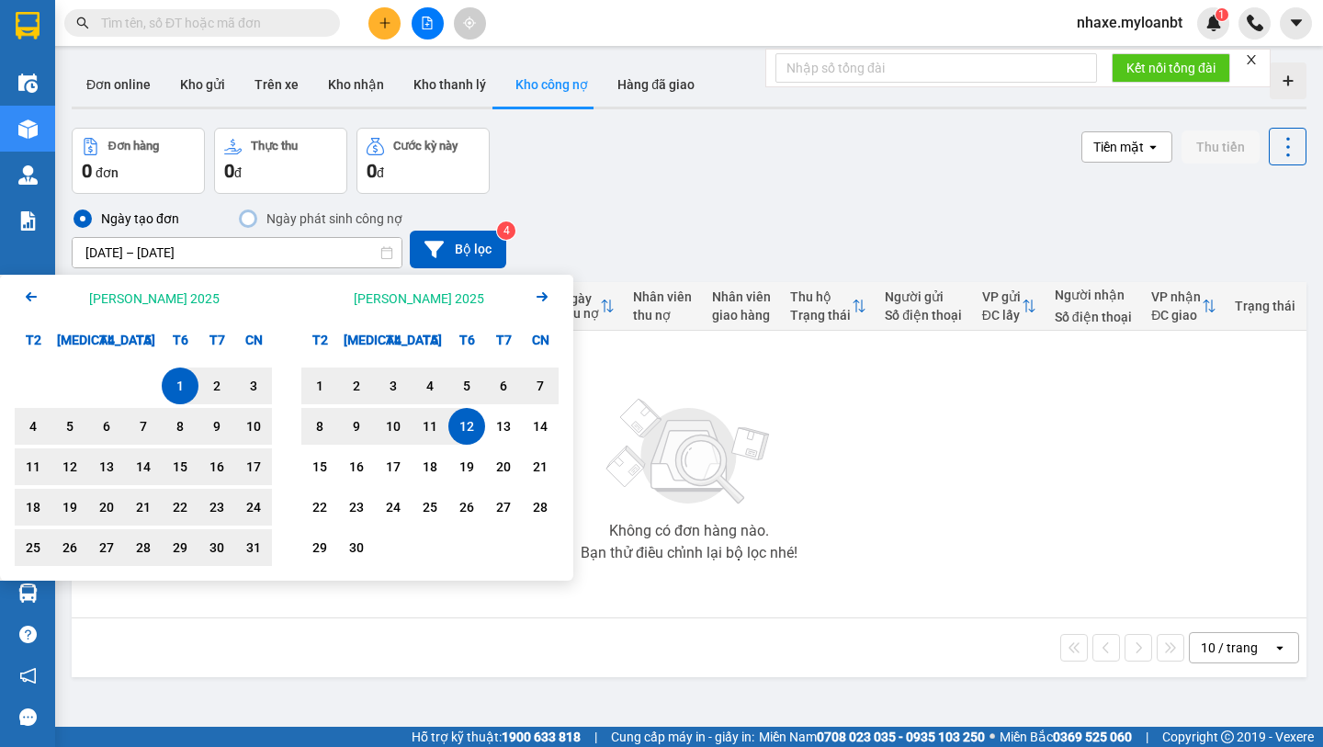
click at [178, 383] on div "1" at bounding box center [180, 386] width 26 height 22
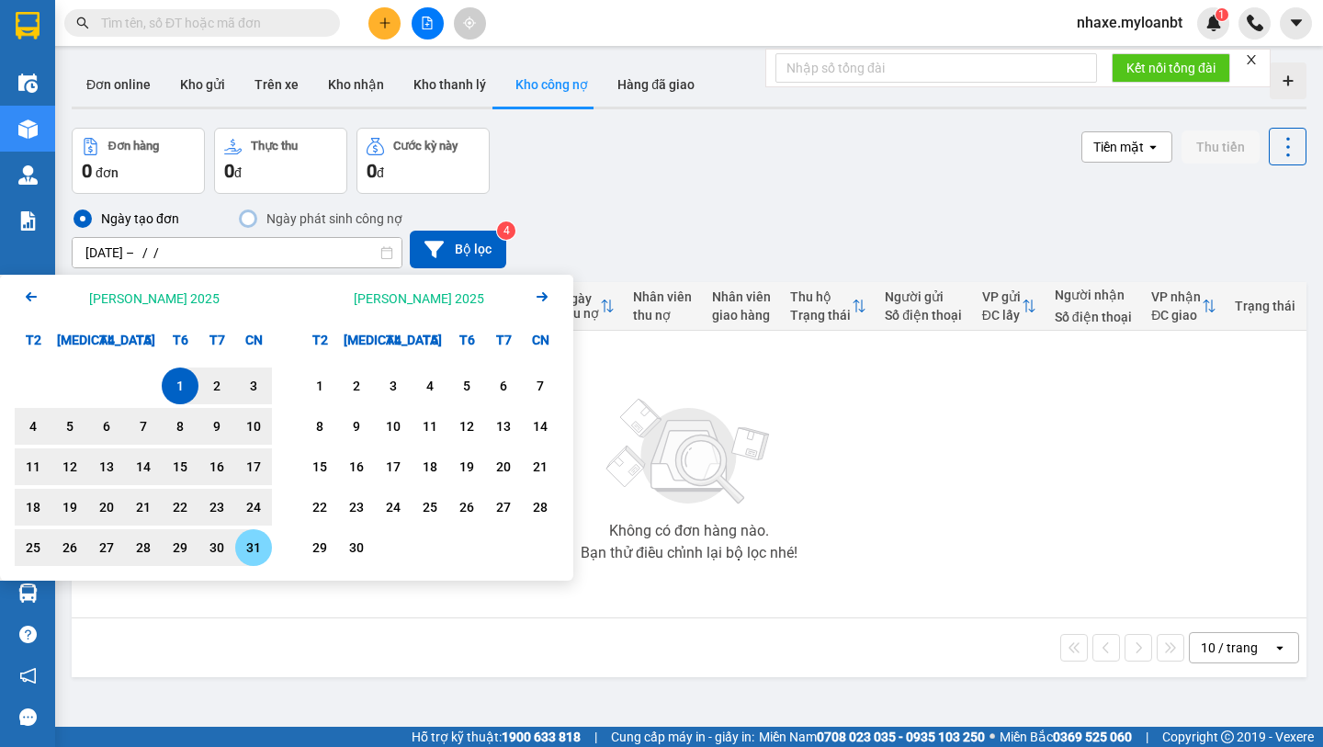
click at [255, 540] on div "31" at bounding box center [254, 548] width 26 height 22
type input "[DATE] – [DATE]"
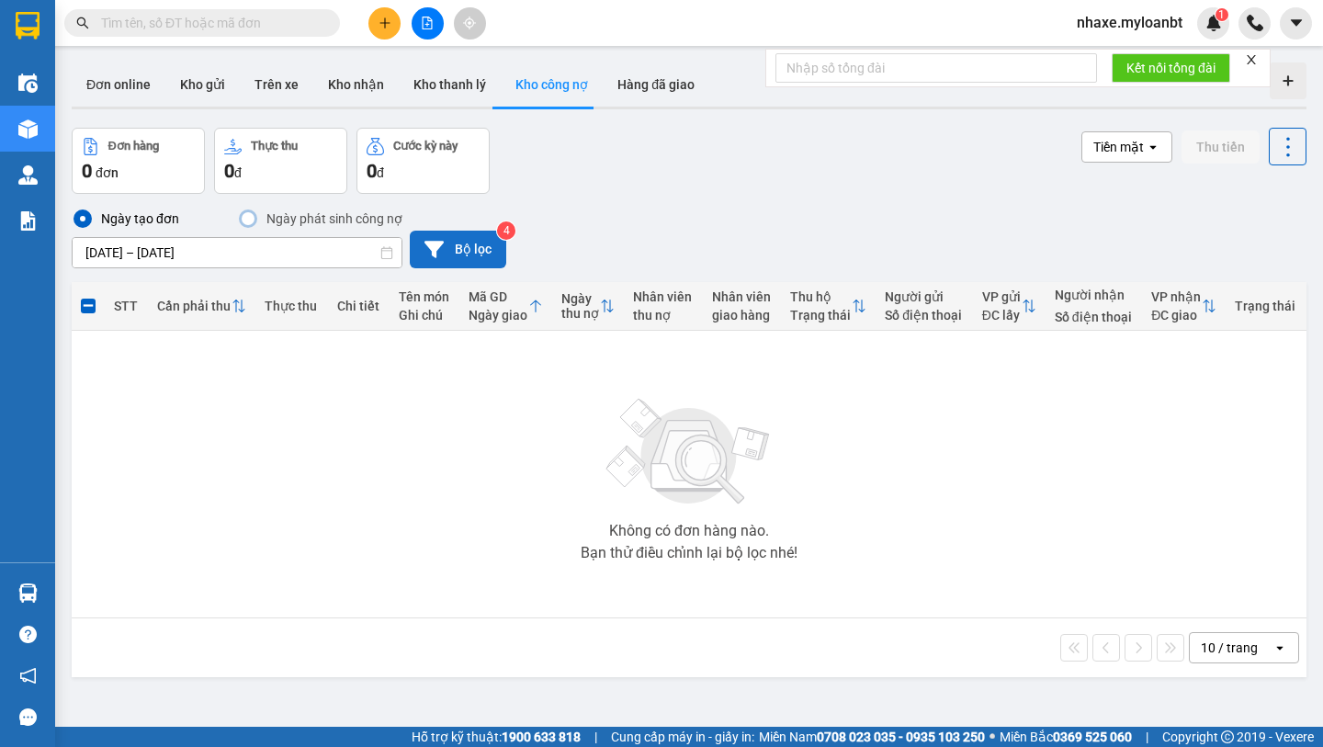
click at [480, 244] on button "Bộ lọc" at bounding box center [458, 250] width 96 height 38
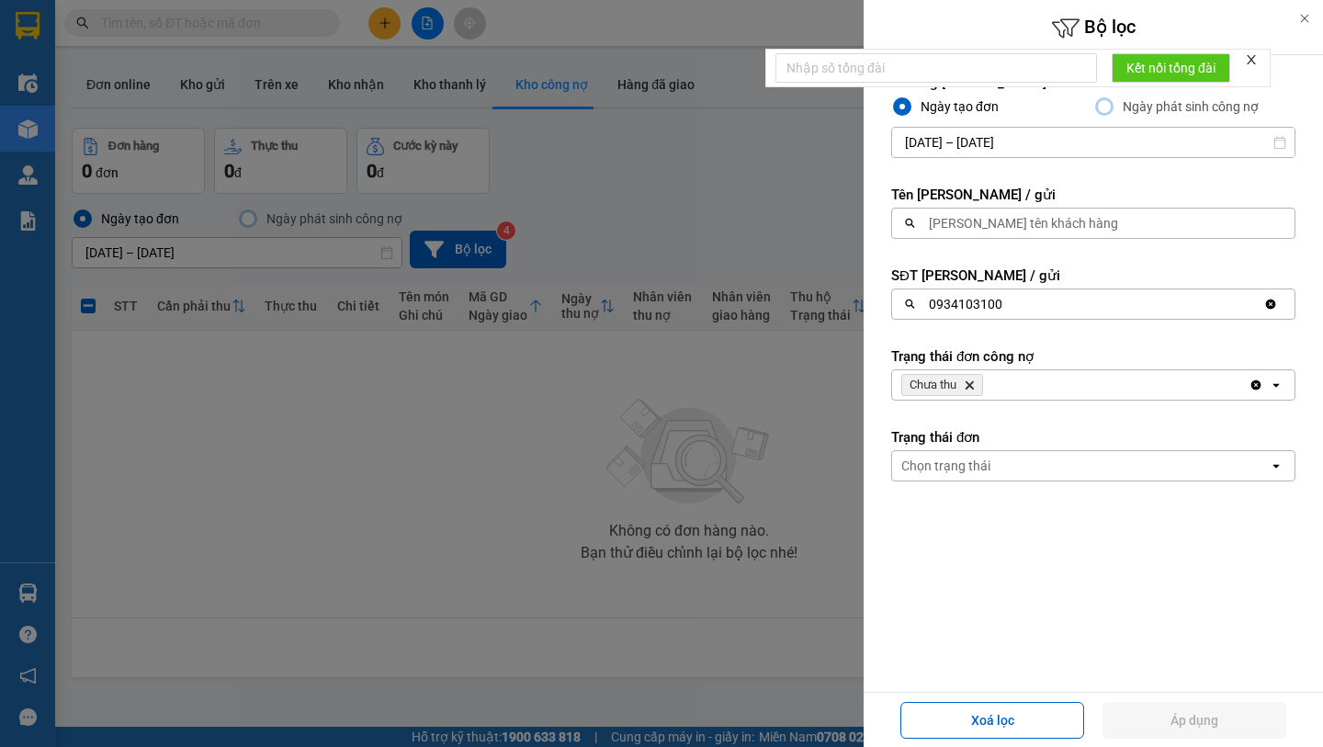
click at [1271, 304] on icon "Clear value" at bounding box center [1271, 304] width 10 height 10
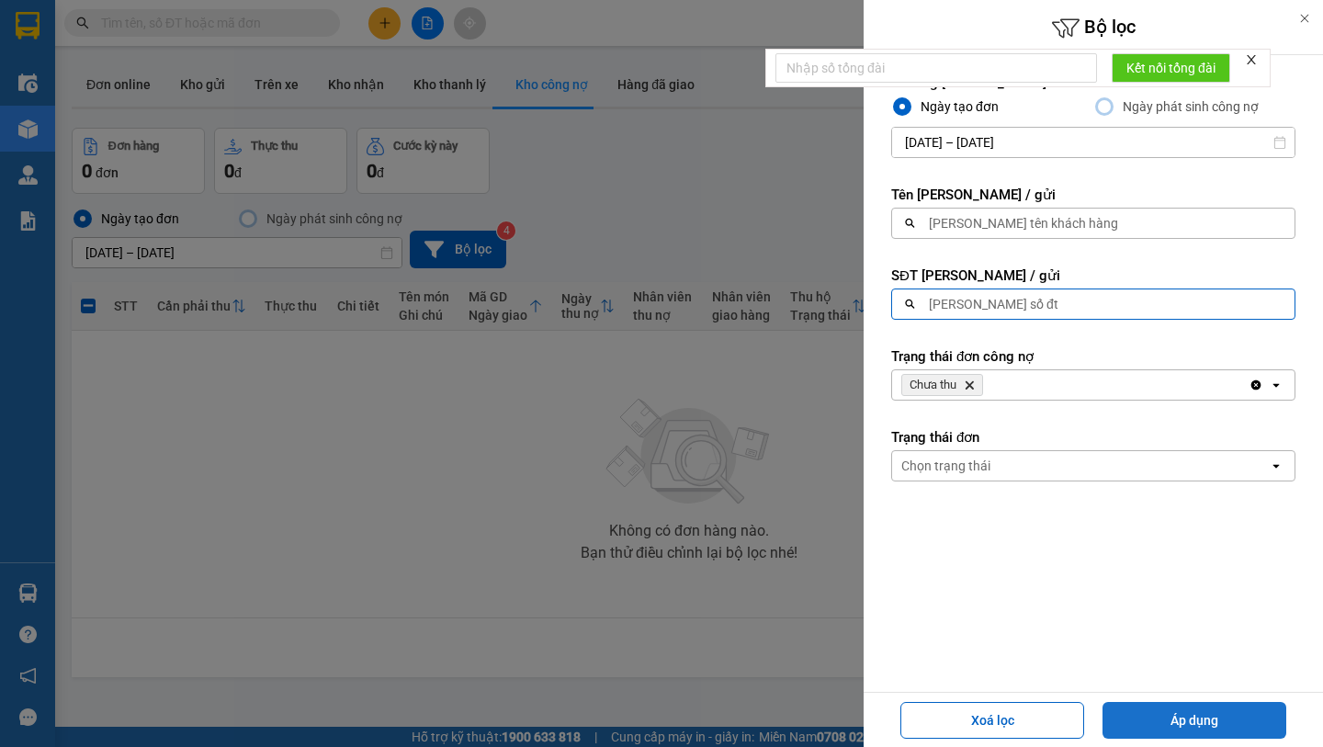
click at [1151, 723] on button "Áp dụng" at bounding box center [1194, 720] width 184 height 37
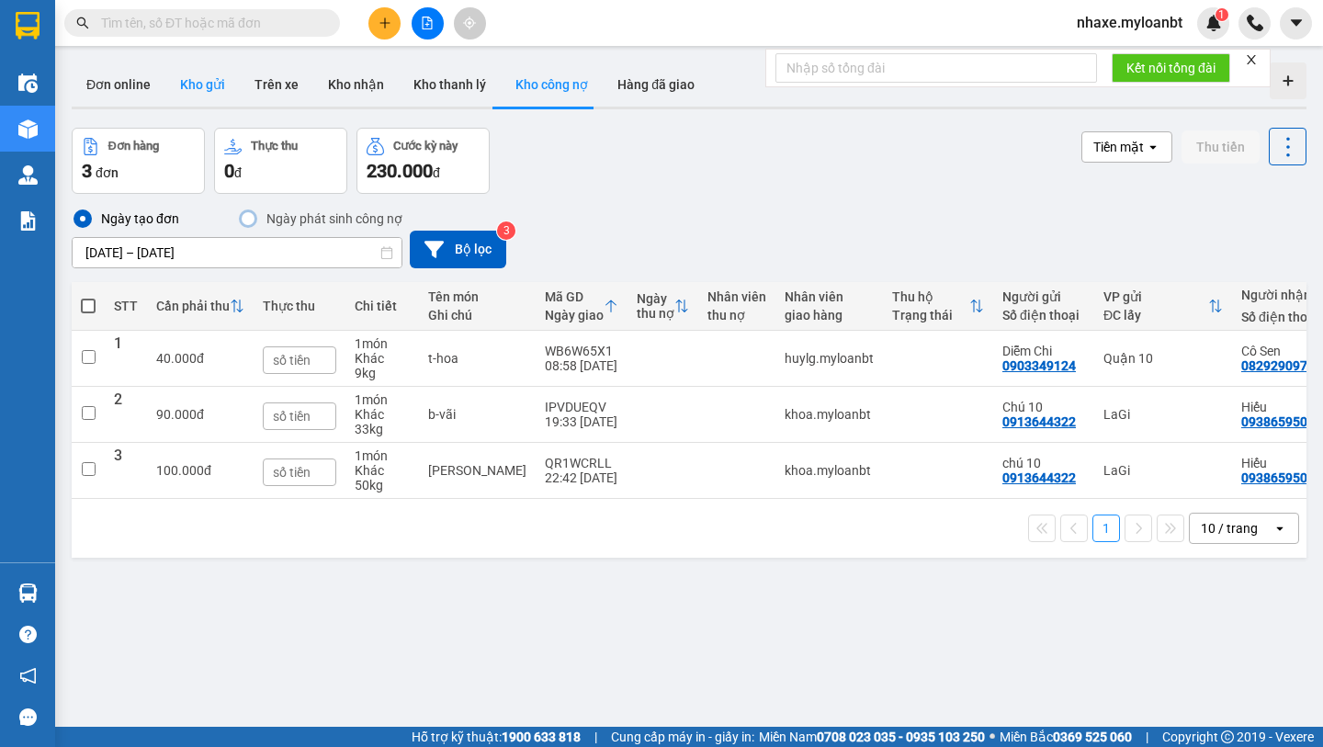
click at [184, 96] on button "Kho gửi" at bounding box center [202, 84] width 74 height 44
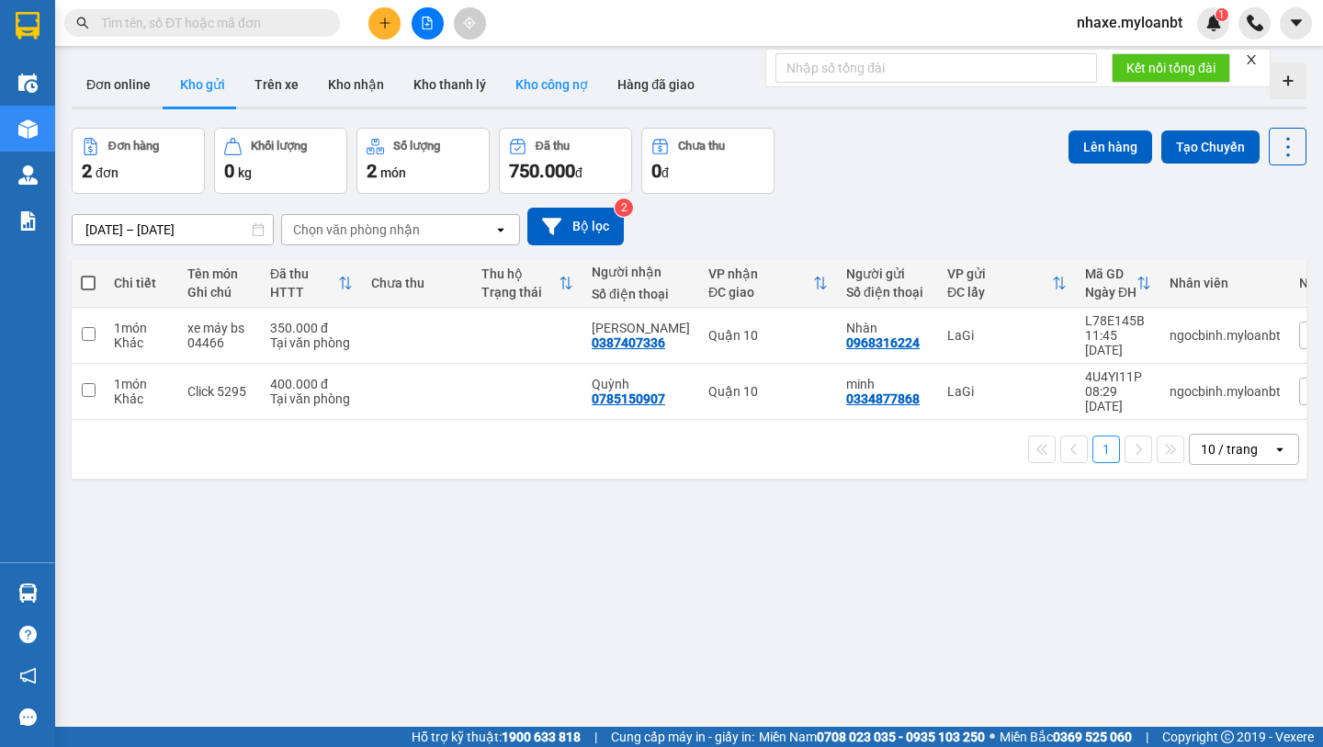
click at [520, 95] on button "Kho công nợ" at bounding box center [552, 84] width 102 height 44
